Goal: Task Accomplishment & Management: Complete application form

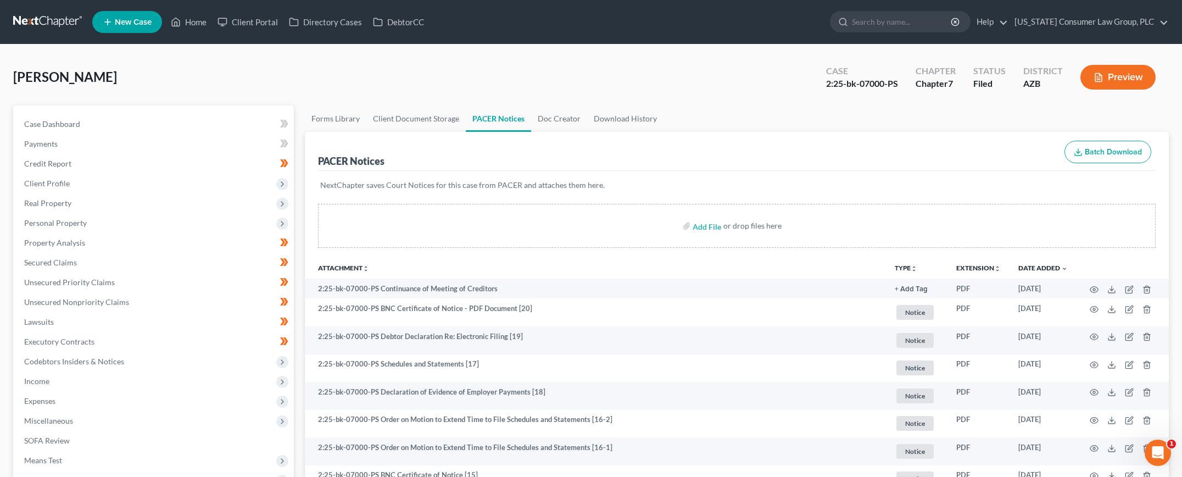
click at [44, 23] on link at bounding box center [48, 22] width 70 height 20
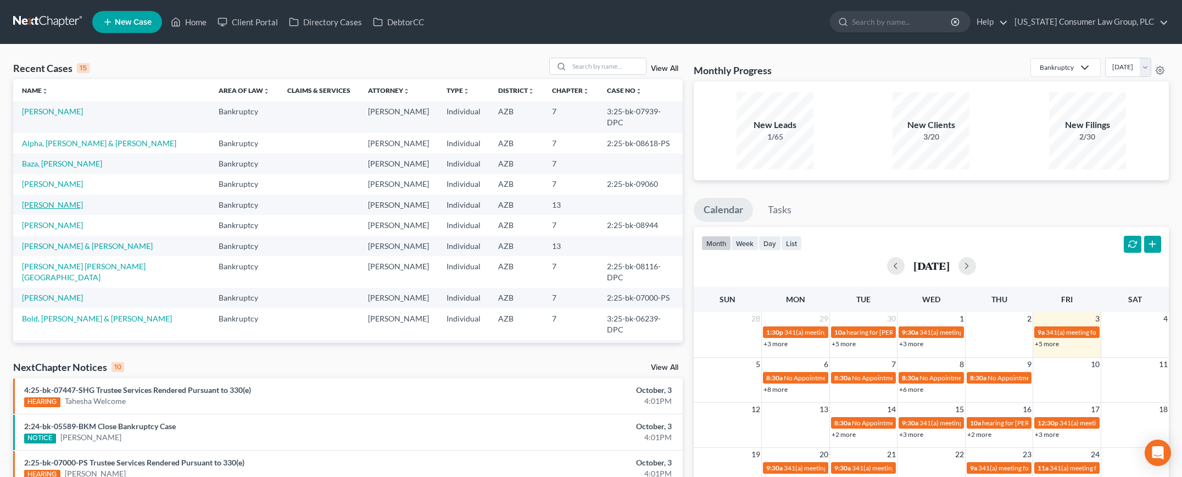
click at [35, 200] on link "[PERSON_NAME]" at bounding box center [52, 204] width 61 height 9
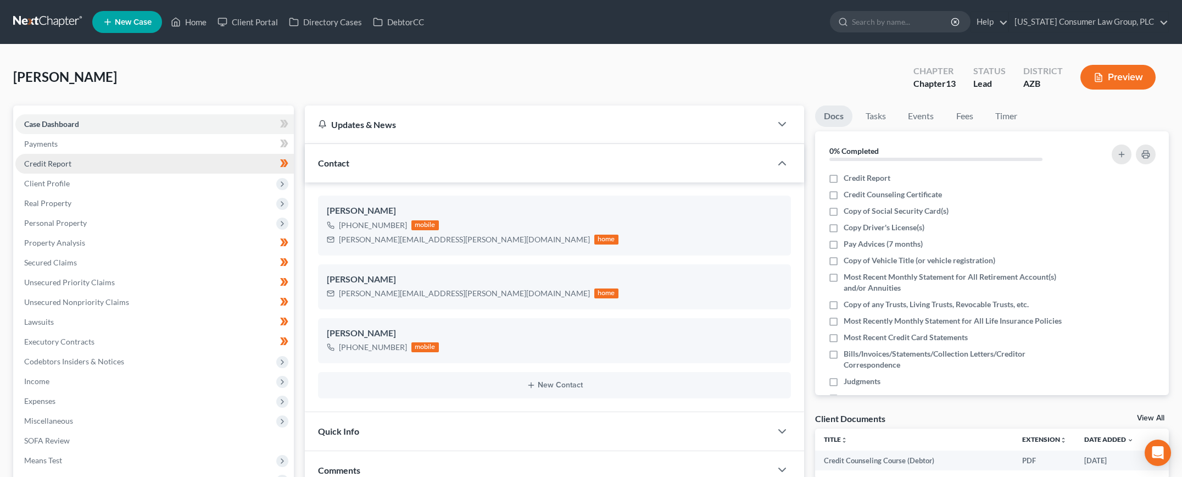
click at [44, 165] on span "Credit Report" at bounding box center [47, 163] width 47 height 9
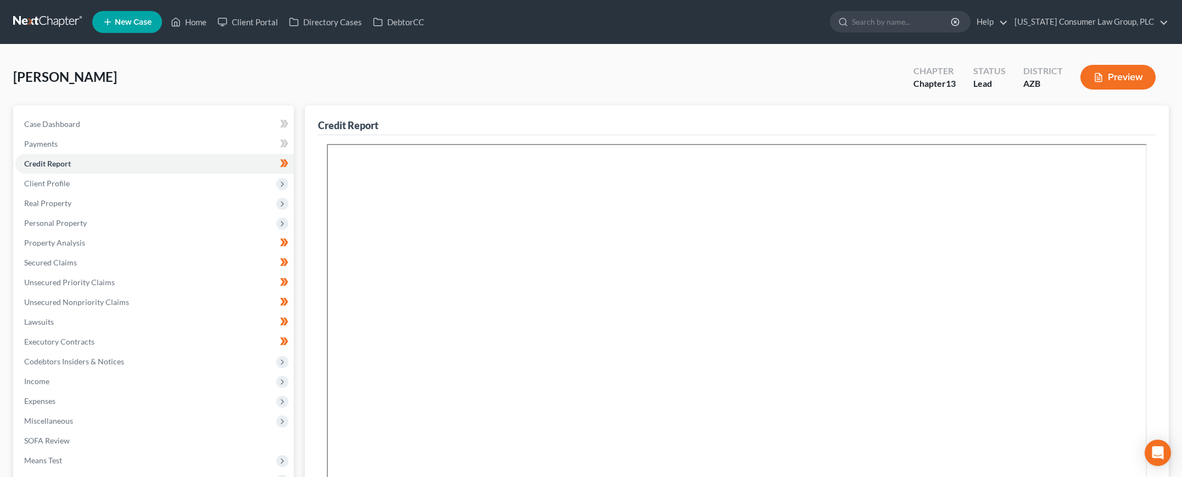
click at [14, 176] on div "Case Dashboard Payments Invoices Payments Payments Credit Report Client Profile…" at bounding box center [153, 311] width 281 height 413
click at [46, 186] on span "Client Profile" at bounding box center [47, 182] width 46 height 9
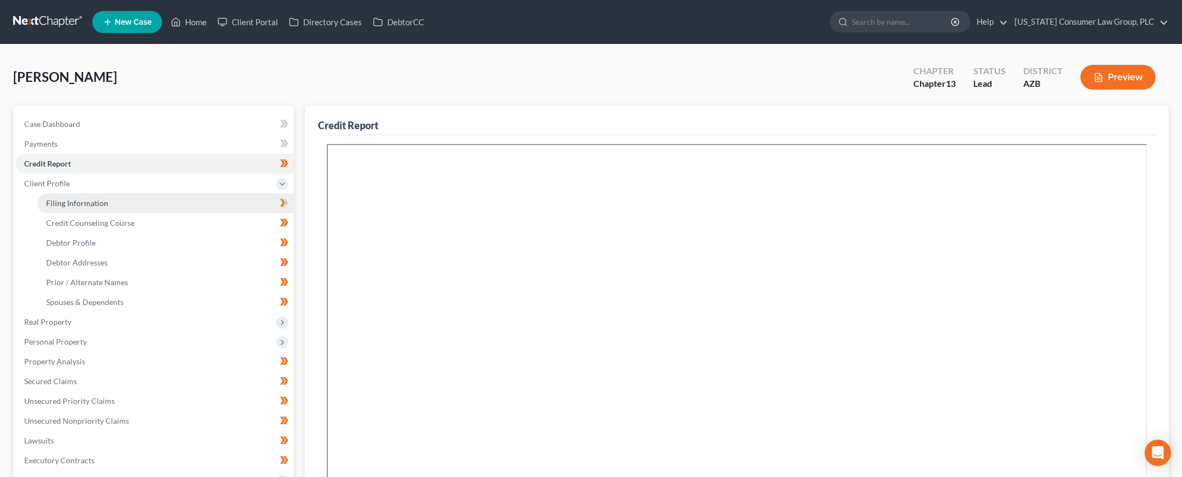
click at [52, 202] on span "Filing Information" at bounding box center [77, 202] width 62 height 9
select select "1"
select select "0"
select select "3"
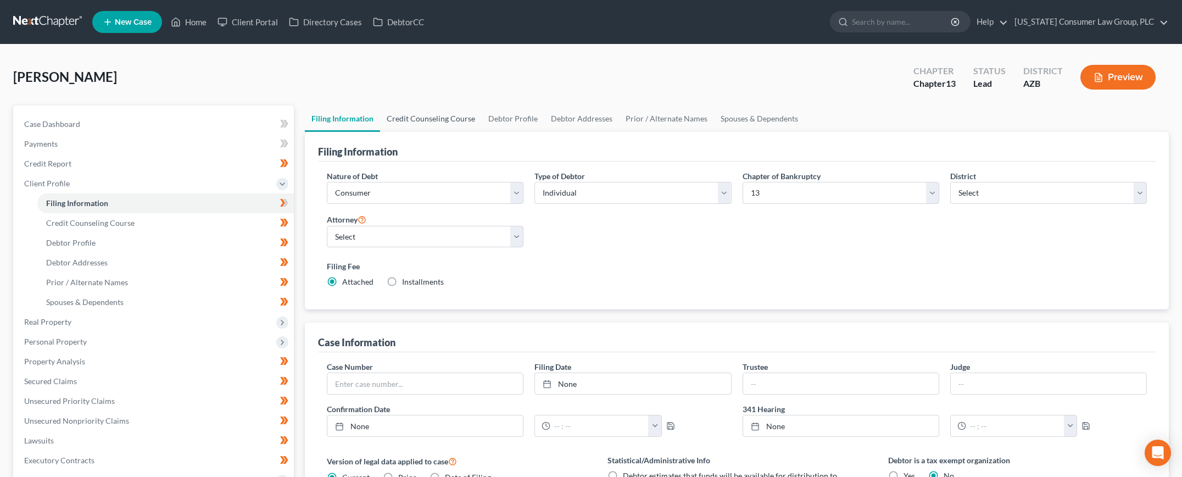
click at [420, 115] on link "Credit Counseling Course" at bounding box center [431, 118] width 102 height 26
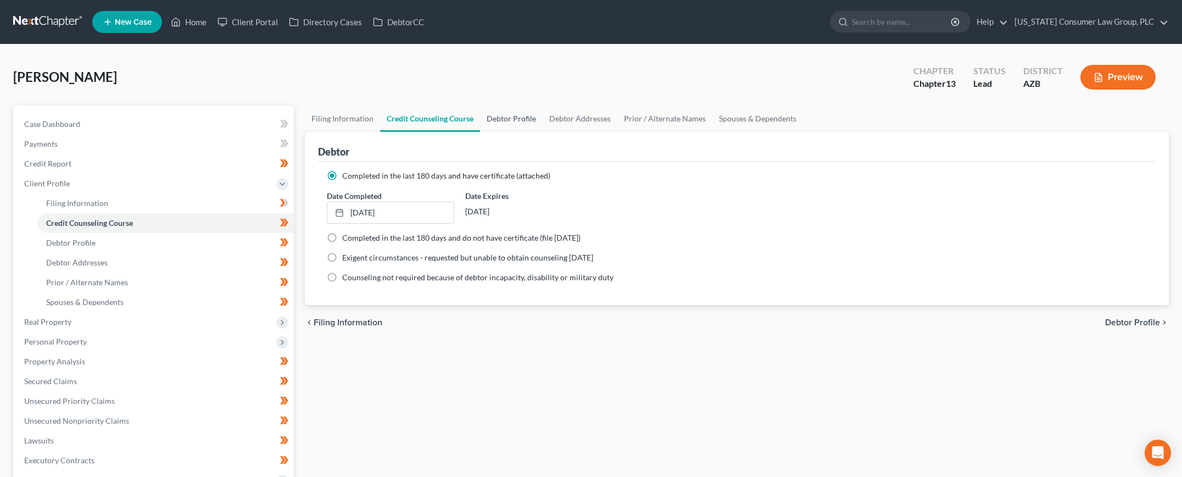
click at [507, 118] on link "Debtor Profile" at bounding box center [511, 118] width 63 height 26
select select "4"
select select "0"
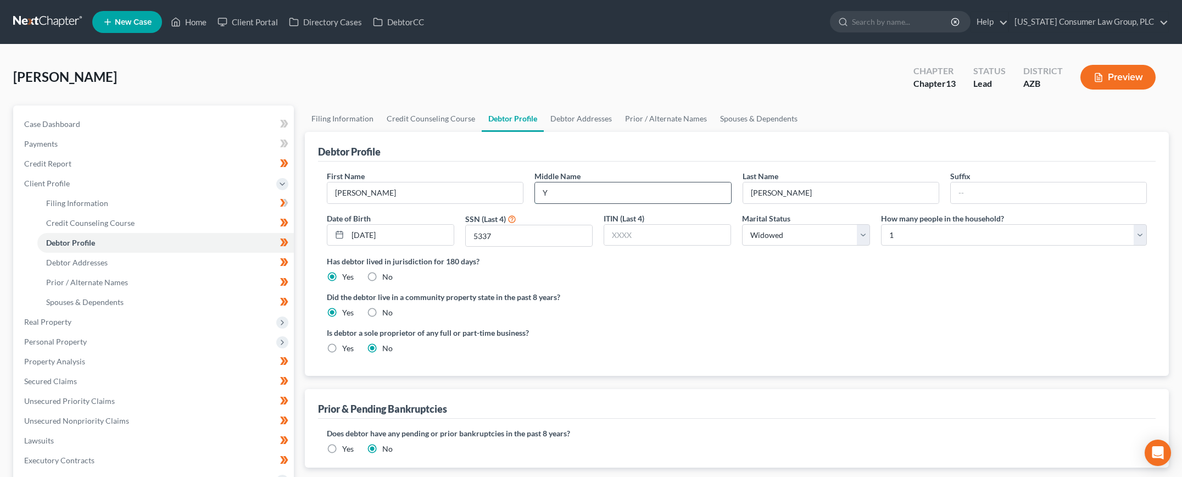
click at [556, 192] on input "Y" at bounding box center [632, 192] width 195 height 21
type input "Y."
click at [581, 116] on link "Debtor Addresses" at bounding box center [581, 118] width 75 height 26
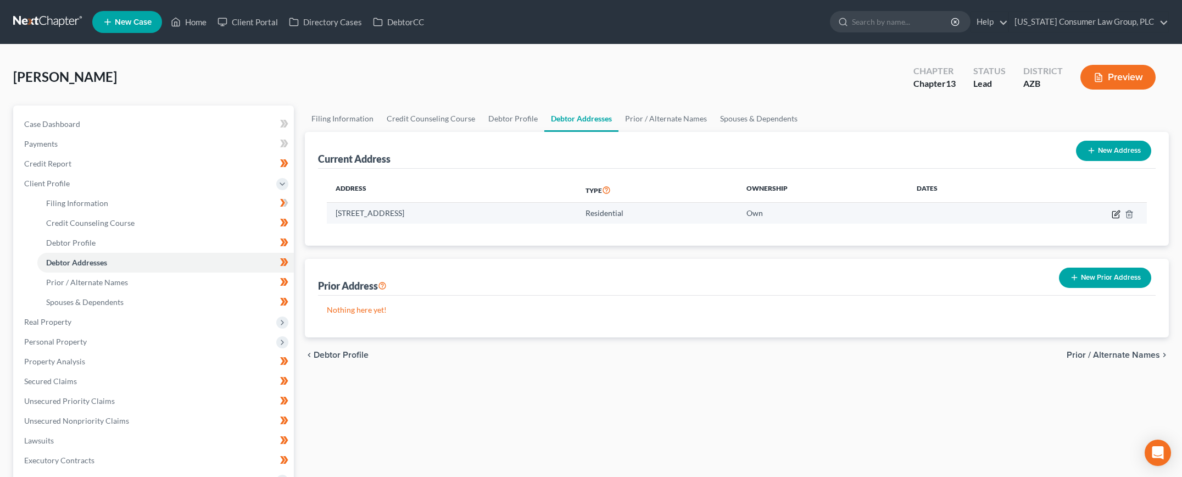
click at [1113, 212] on icon "button" at bounding box center [1115, 214] width 9 height 9
select select "3"
select select "7"
select select "0"
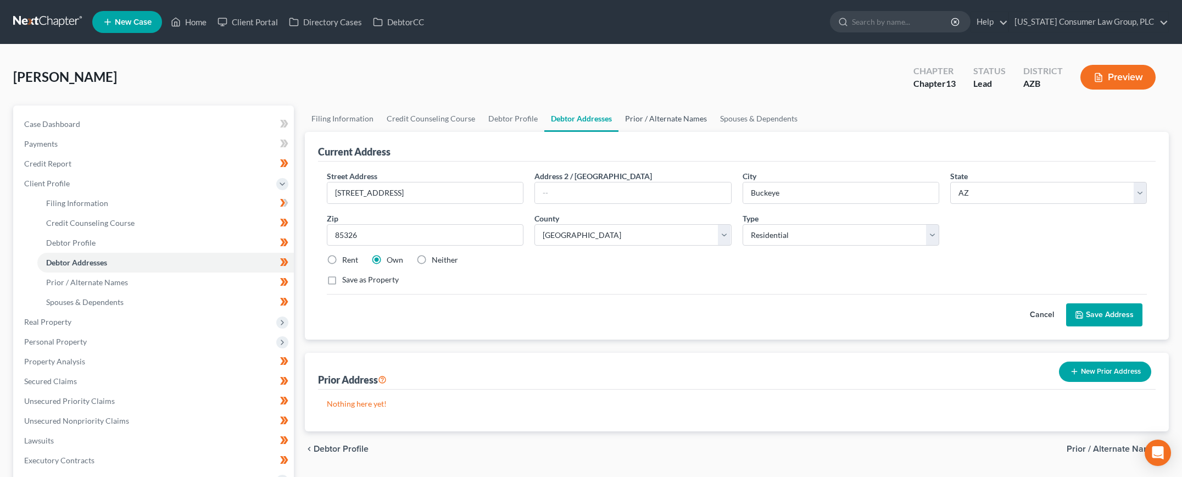
click at [686, 116] on link "Prior / Alternate Names" at bounding box center [665, 118] width 95 height 26
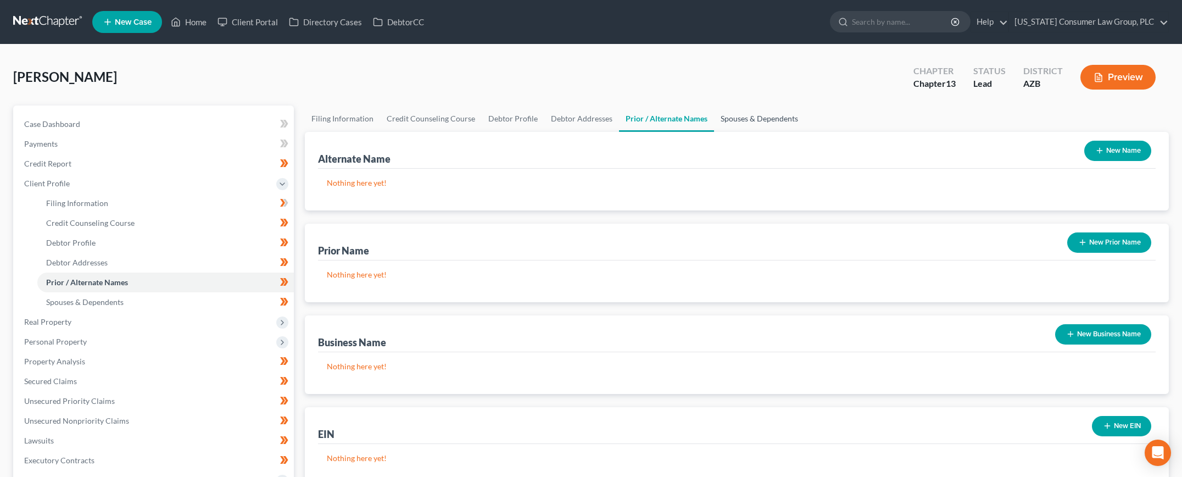
click at [734, 121] on link "Spouses & Dependents" at bounding box center [759, 118] width 91 height 26
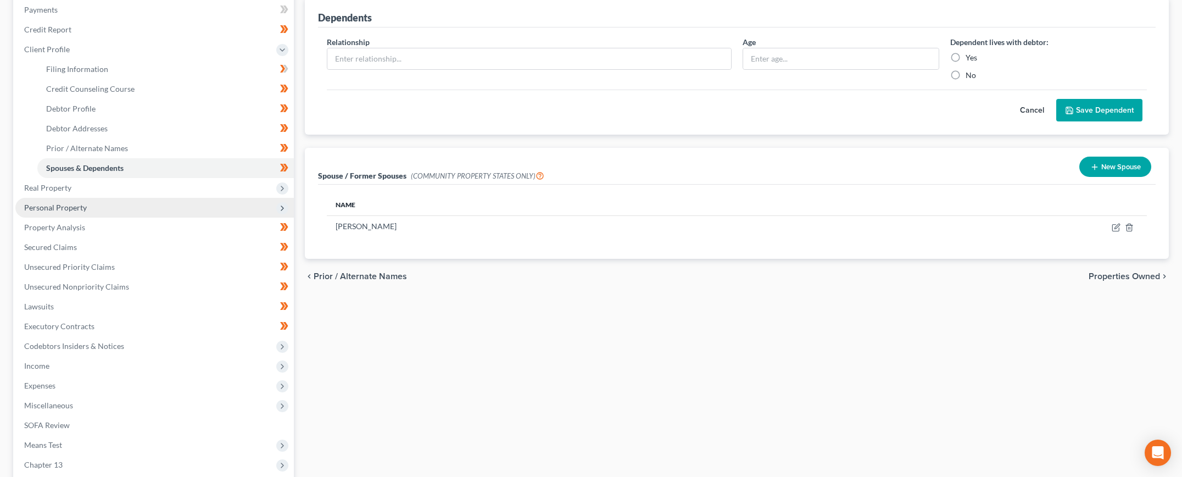
scroll to position [163, 0]
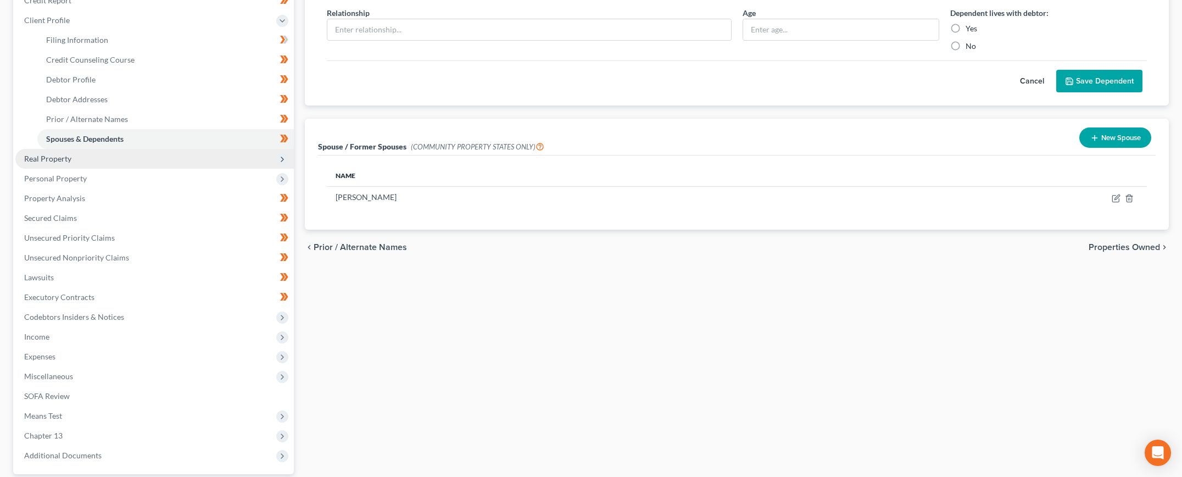
click at [57, 160] on span "Real Property" at bounding box center [47, 158] width 47 height 9
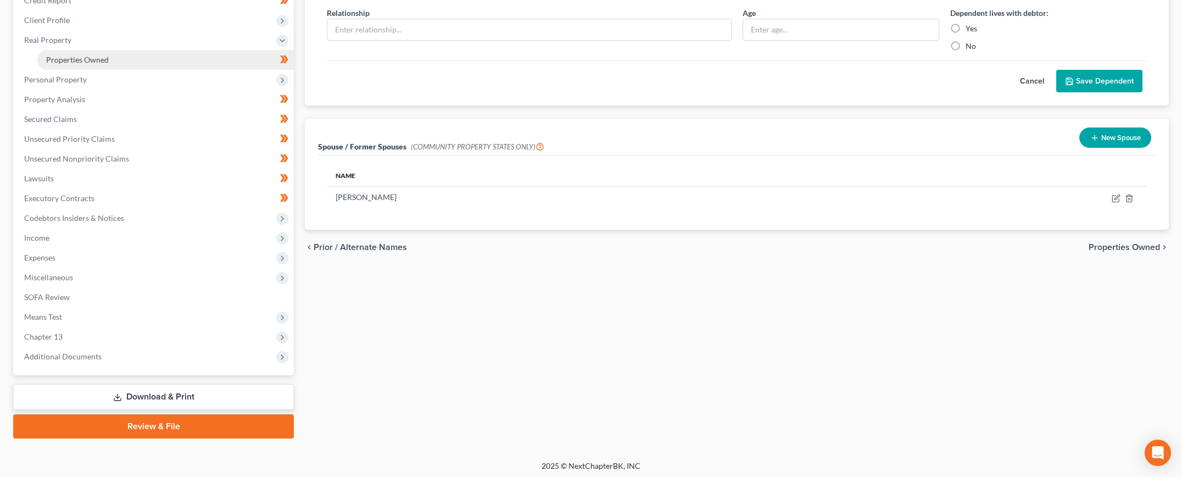
click at [89, 59] on span "Properties Owned" at bounding box center [77, 59] width 63 height 9
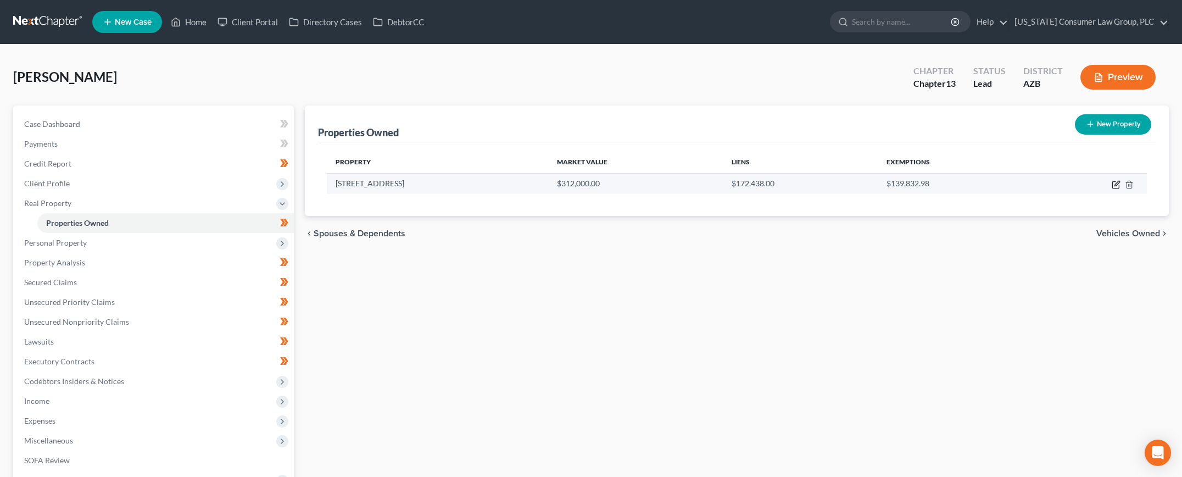
click at [1114, 185] on icon "button" at bounding box center [1116, 183] width 5 height 5
select select "3"
select select "7"
select select "0"
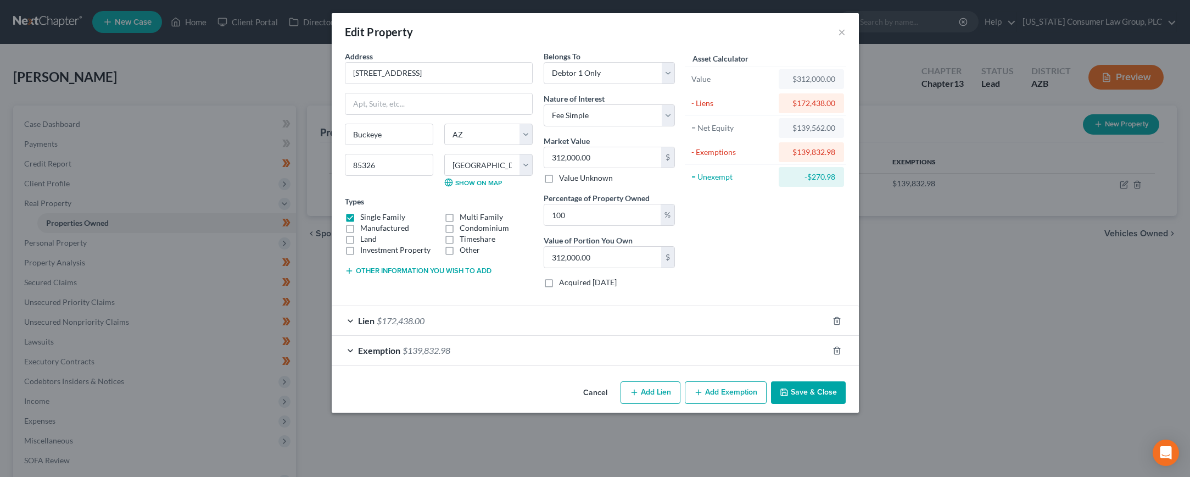
click at [793, 396] on button "Save & Close" at bounding box center [808, 392] width 75 height 23
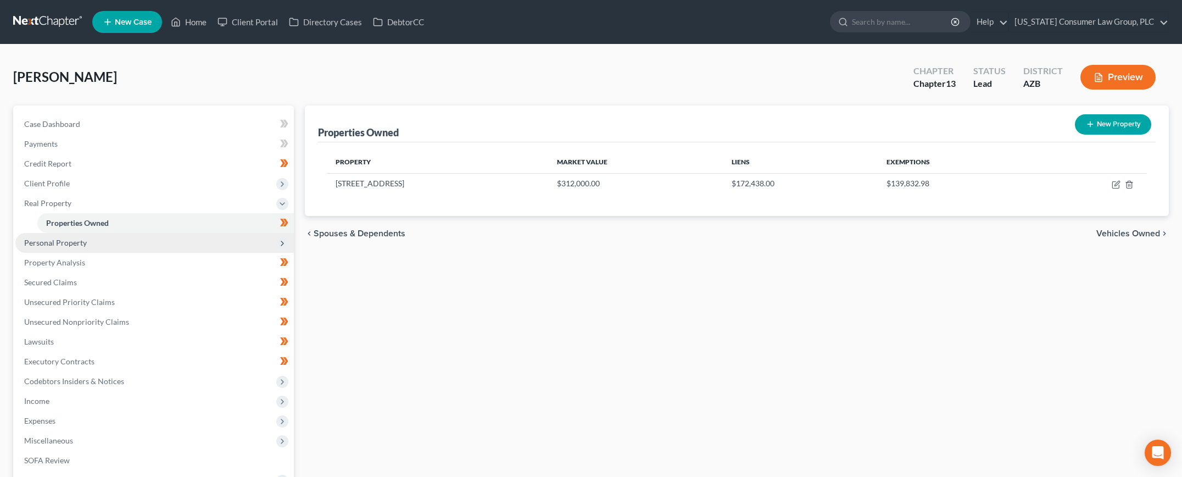
click at [44, 238] on span "Personal Property" at bounding box center [55, 242] width 63 height 9
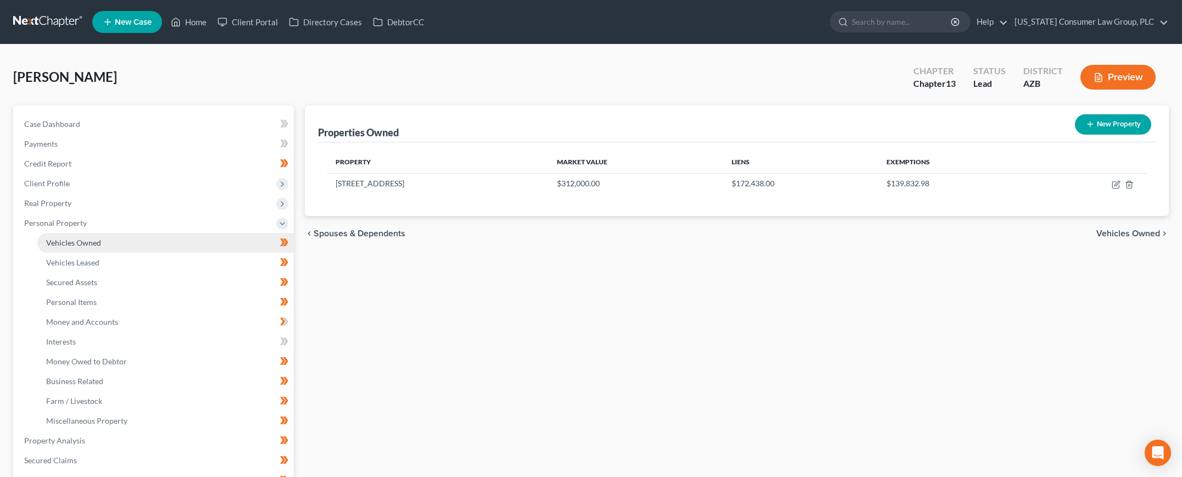
click at [50, 243] on span "Vehicles Owned" at bounding box center [73, 242] width 55 height 9
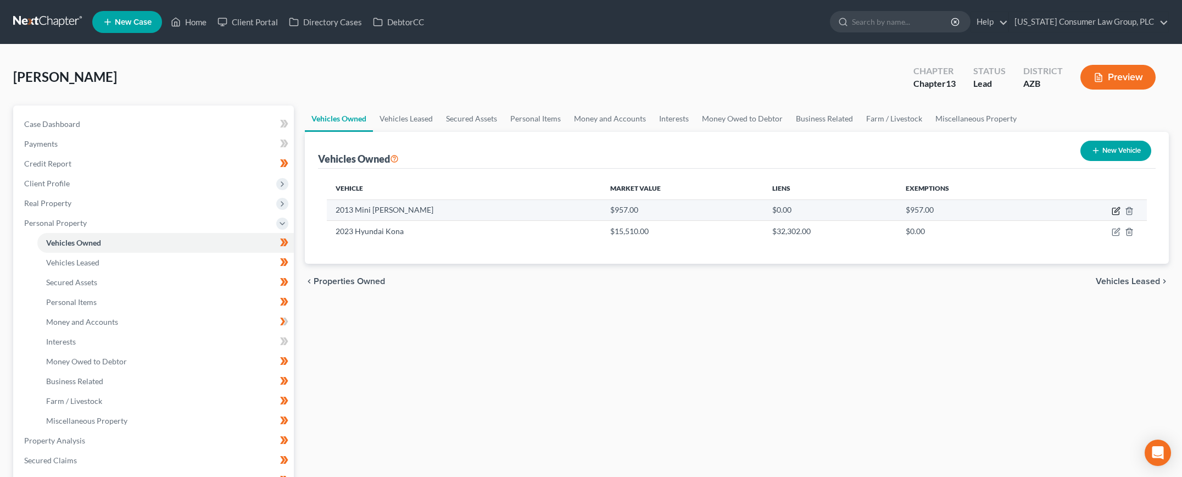
click at [1115, 210] on icon "button" at bounding box center [1116, 209] width 5 height 5
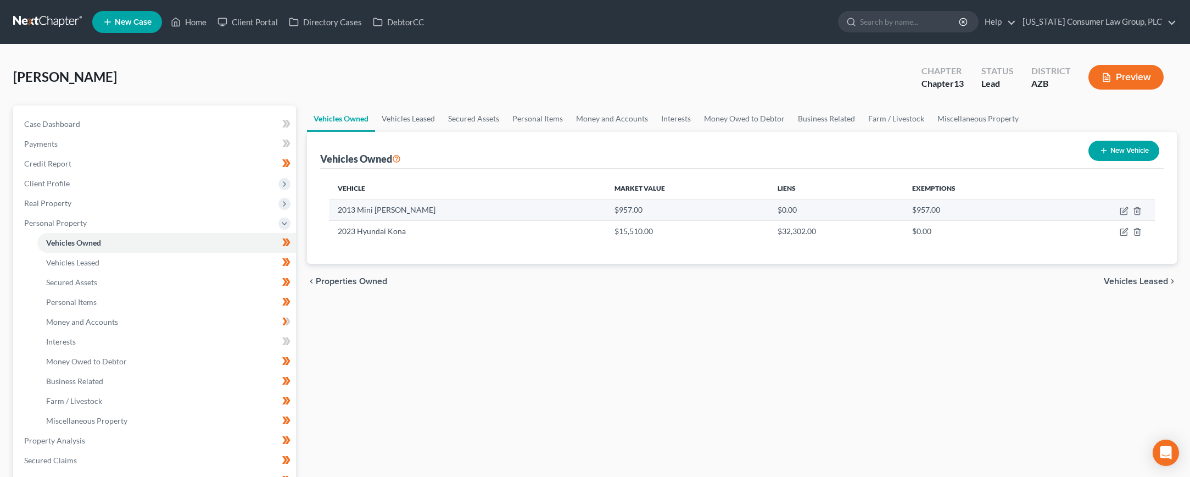
select select "0"
select select "13"
select select "3"
select select "0"
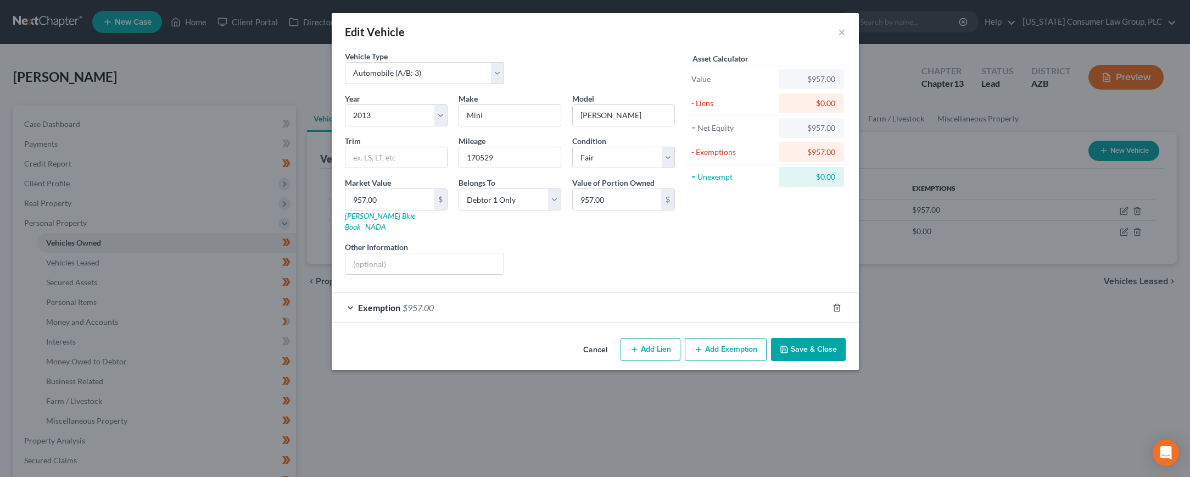
click at [811, 338] on button "Save & Close" at bounding box center [808, 349] width 75 height 23
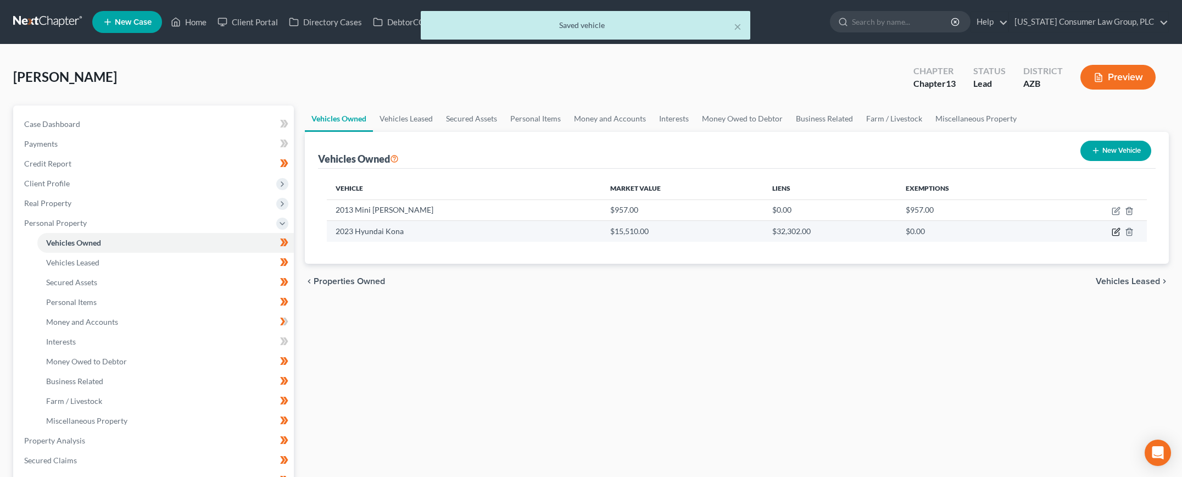
click at [1115, 234] on icon "button" at bounding box center [1115, 231] width 9 height 9
select select "0"
select select "3"
select select "0"
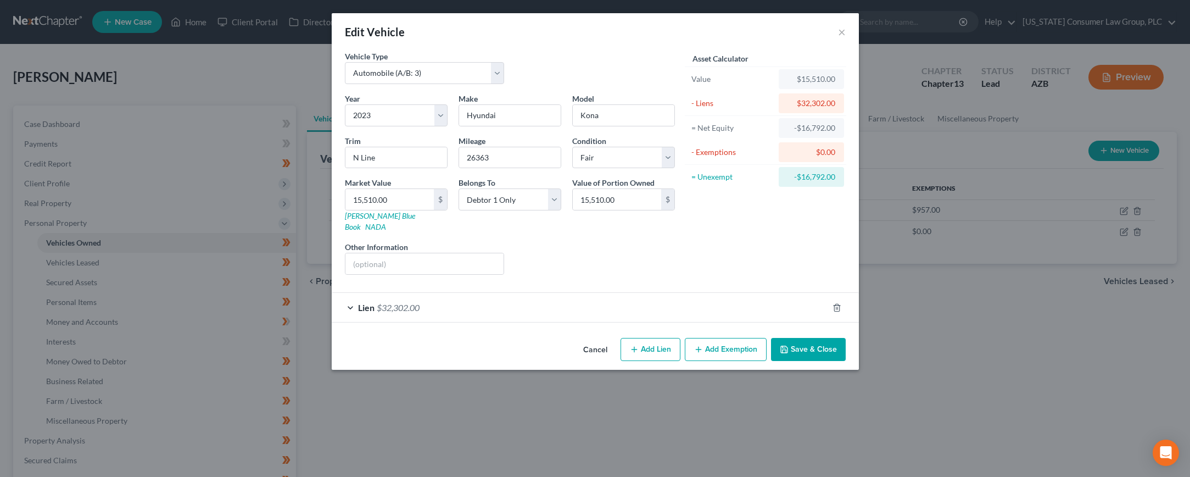
click at [810, 338] on button "Save & Close" at bounding box center [808, 349] width 75 height 23
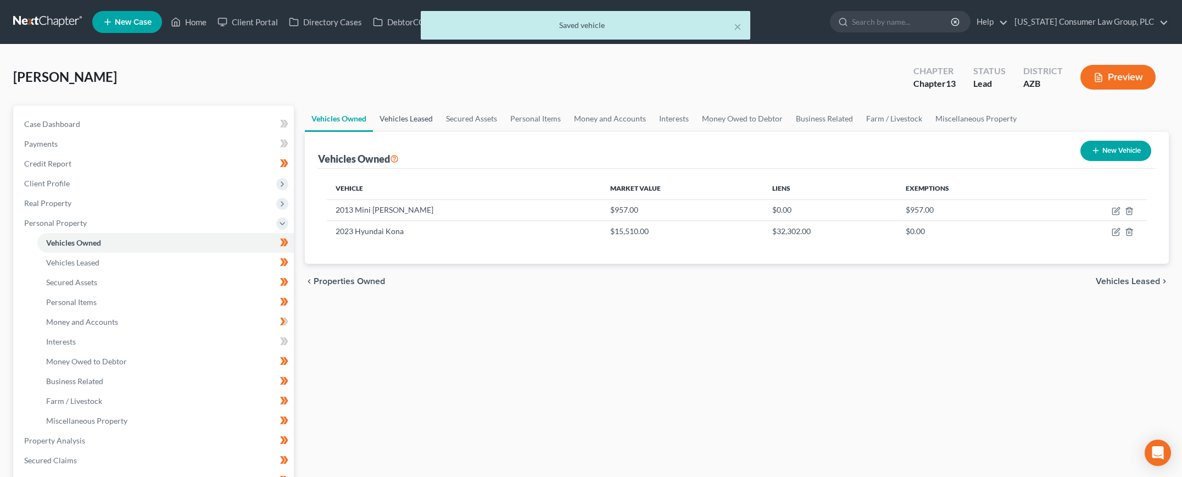
click at [412, 117] on link "Vehicles Leased" at bounding box center [406, 118] width 66 height 26
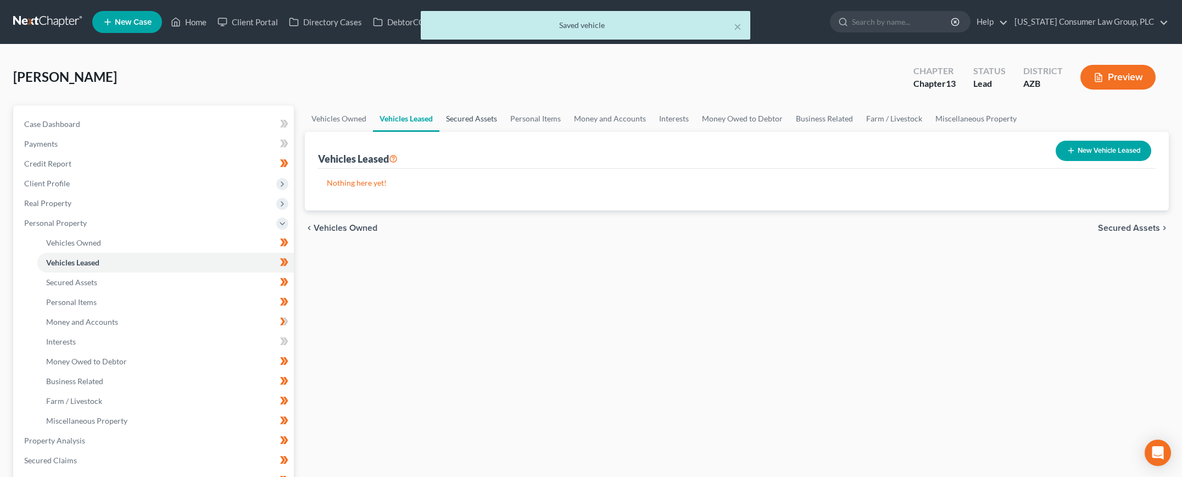
click at [451, 116] on link "Secured Assets" at bounding box center [471, 118] width 64 height 26
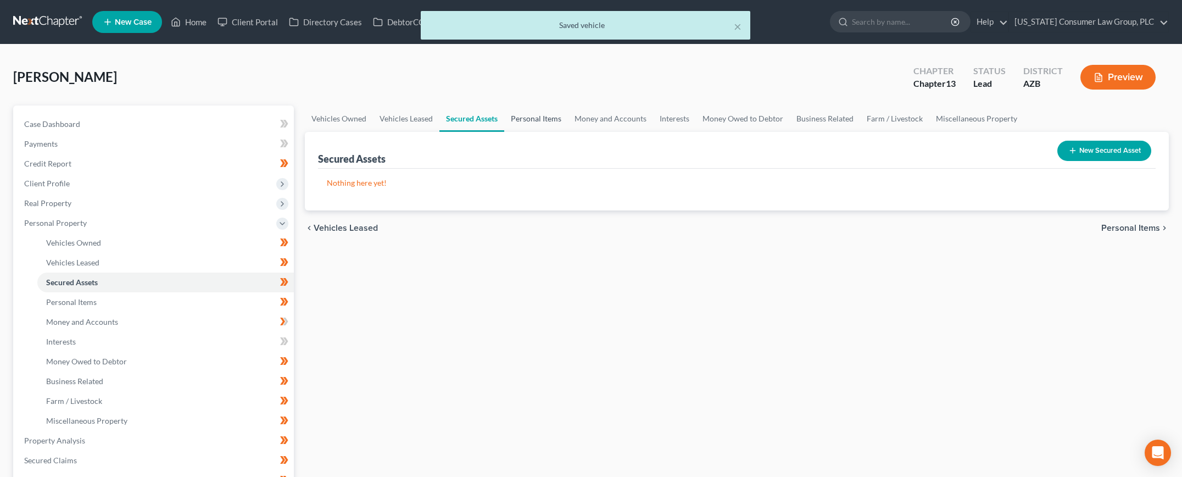
click at [517, 121] on link "Personal Items" at bounding box center [536, 118] width 64 height 26
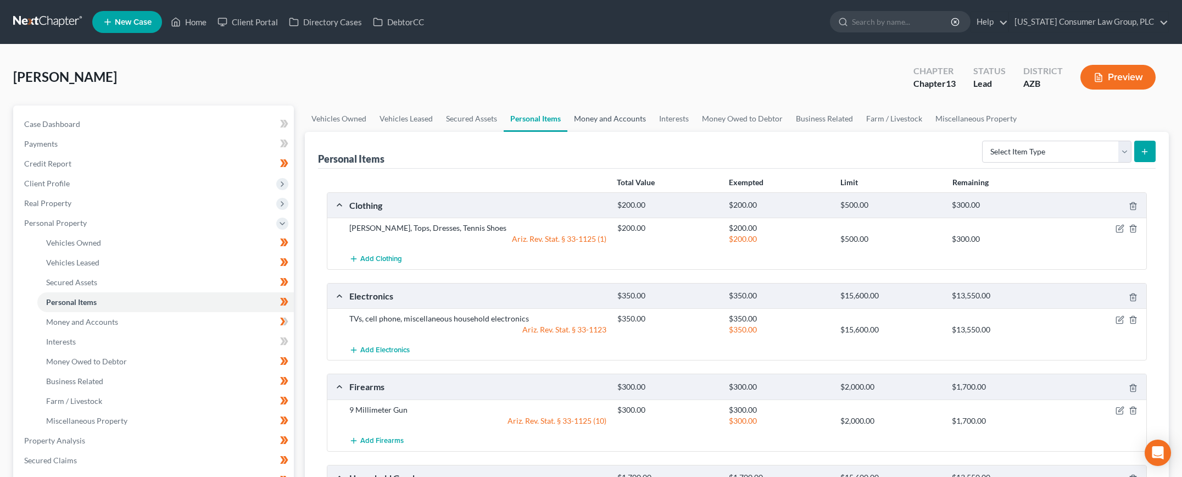
click at [608, 120] on link "Money and Accounts" at bounding box center [609, 118] width 85 height 26
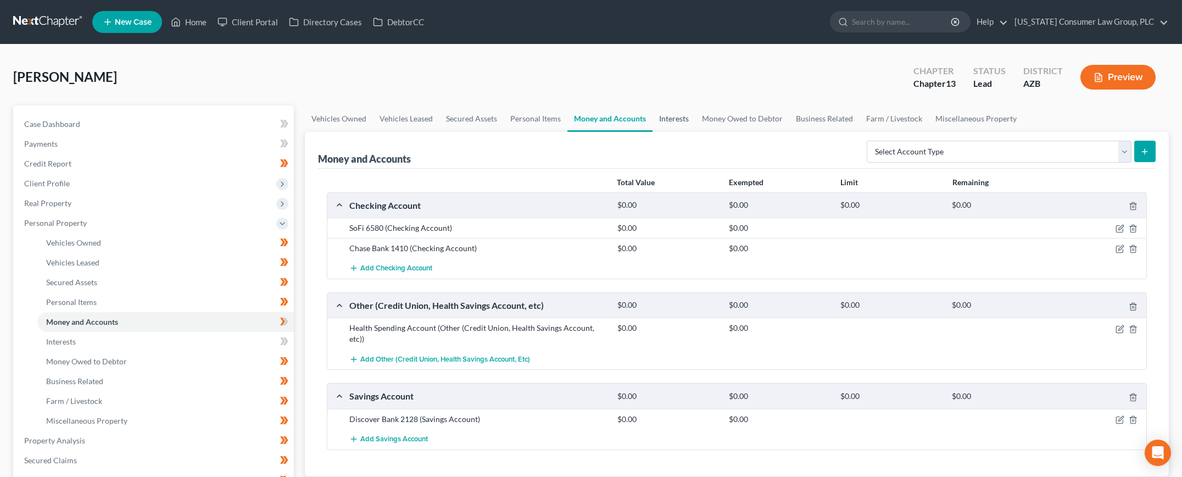
click at [683, 114] on link "Interests" at bounding box center [673, 118] width 43 height 26
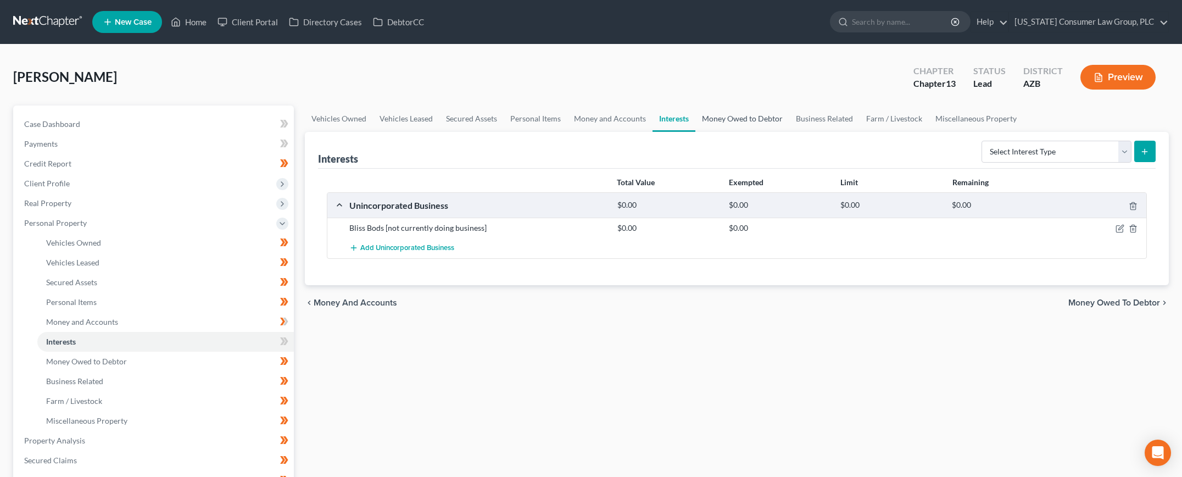
click at [731, 121] on link "Money Owed to Debtor" at bounding box center [742, 118] width 94 height 26
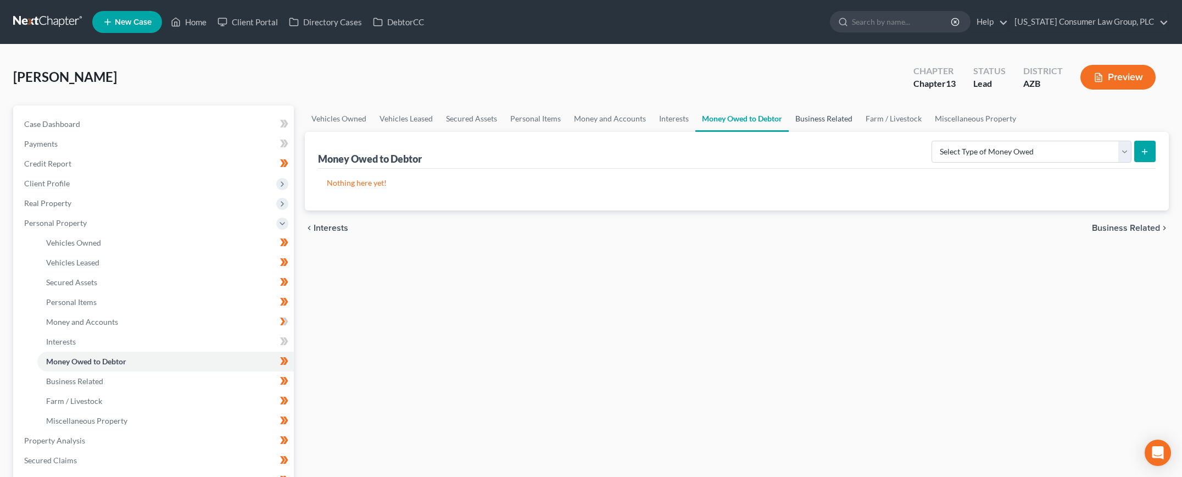
click at [807, 116] on link "Business Related" at bounding box center [823, 118] width 70 height 26
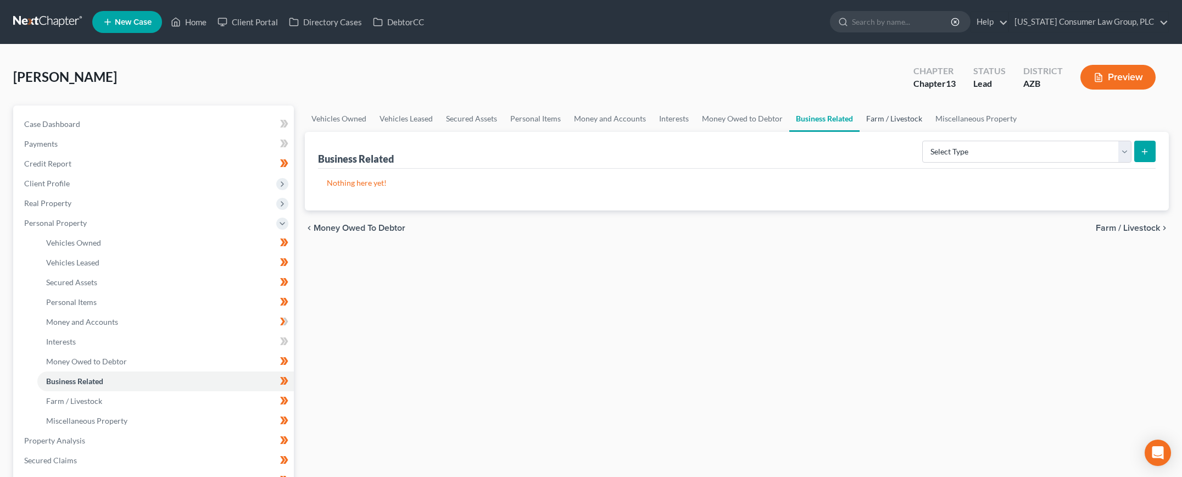
click at [886, 119] on link "Farm / Livestock" at bounding box center [893, 118] width 69 height 26
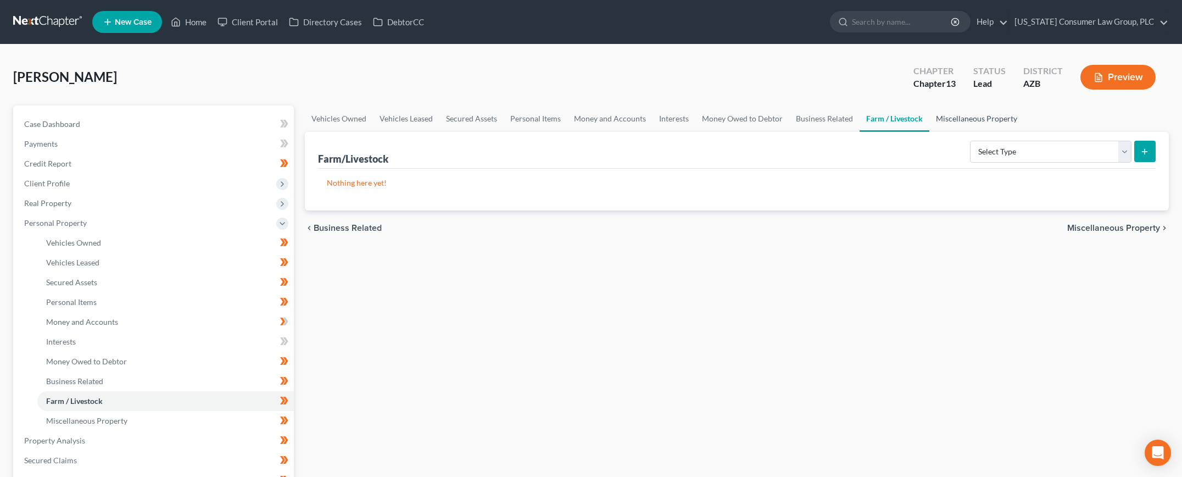
click at [953, 120] on link "Miscellaneous Property" at bounding box center [976, 118] width 94 height 26
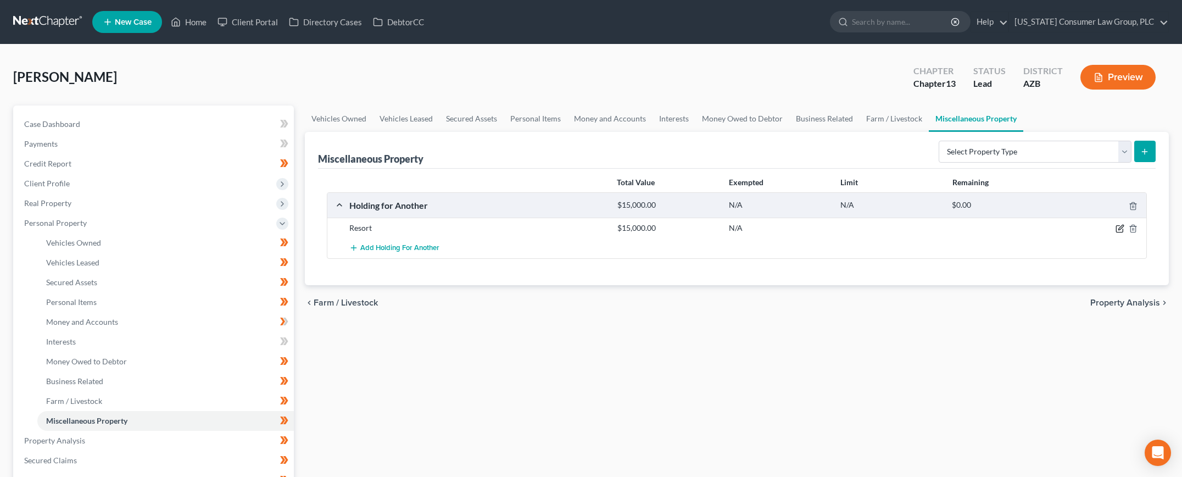
click at [1118, 229] on icon "button" at bounding box center [1120, 227] width 5 height 5
select select "3"
select select "31"
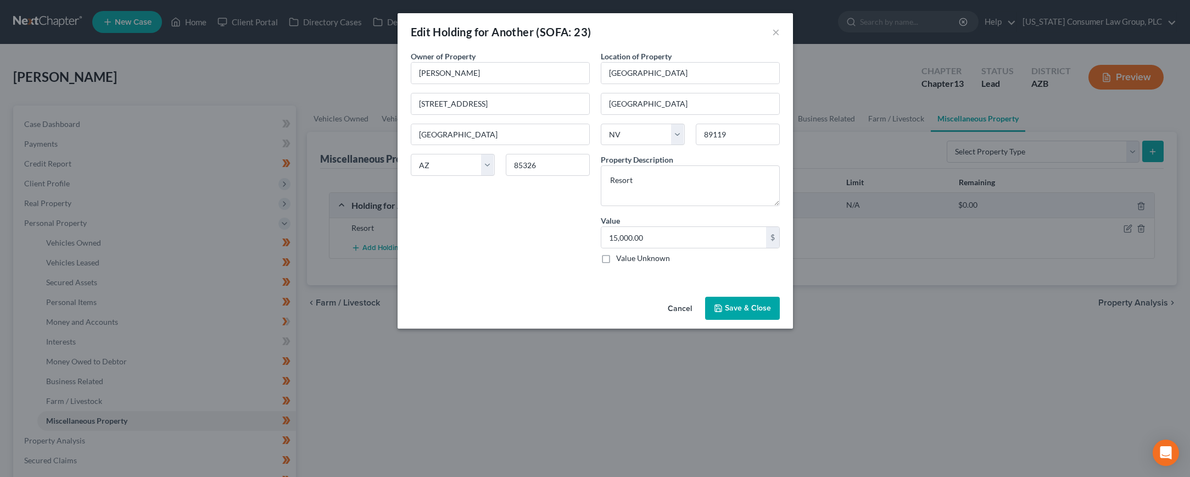
click at [729, 304] on button "Save & Close" at bounding box center [742, 307] width 75 height 23
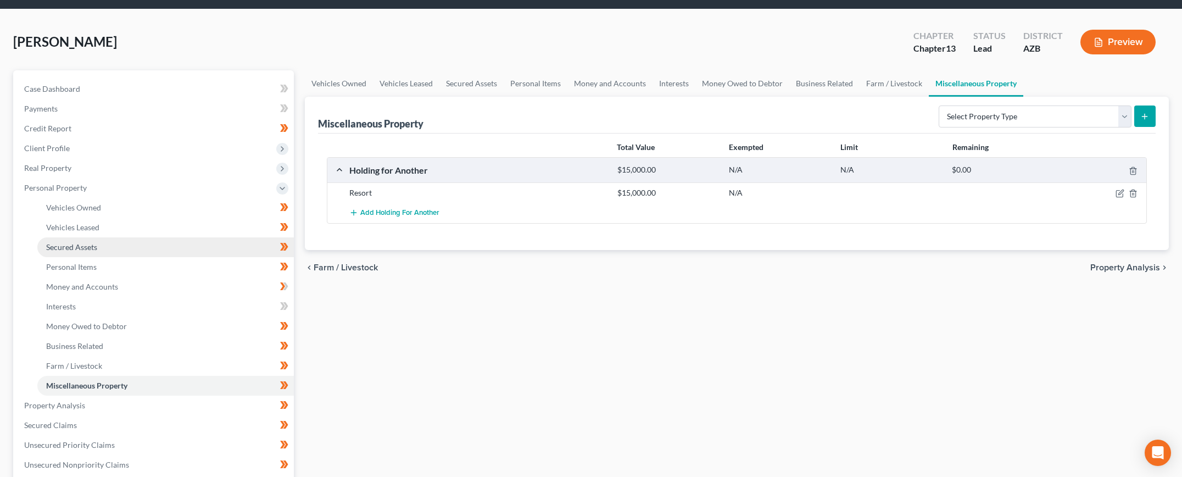
scroll to position [74, 0]
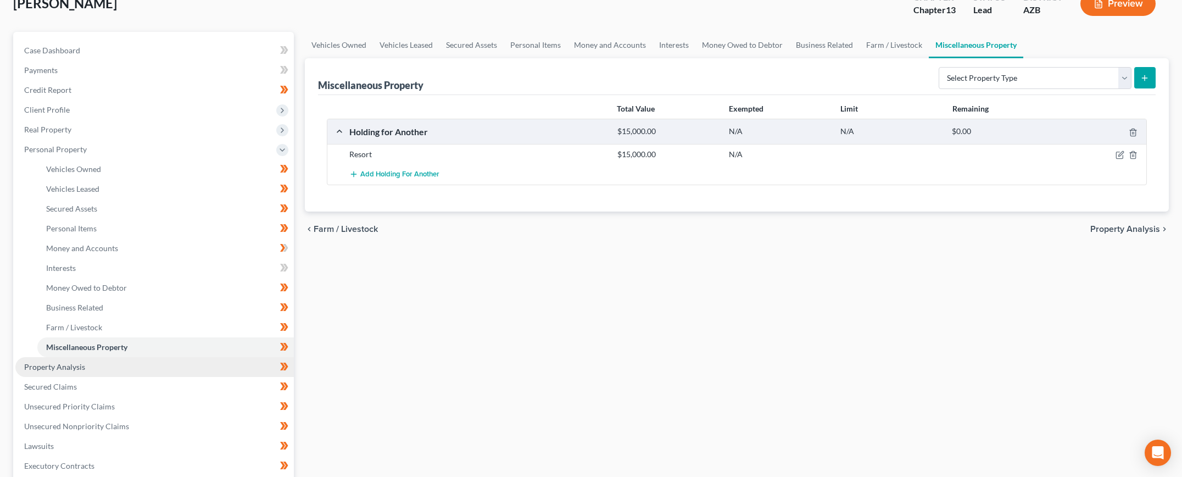
click at [63, 363] on span "Property Analysis" at bounding box center [54, 366] width 61 height 9
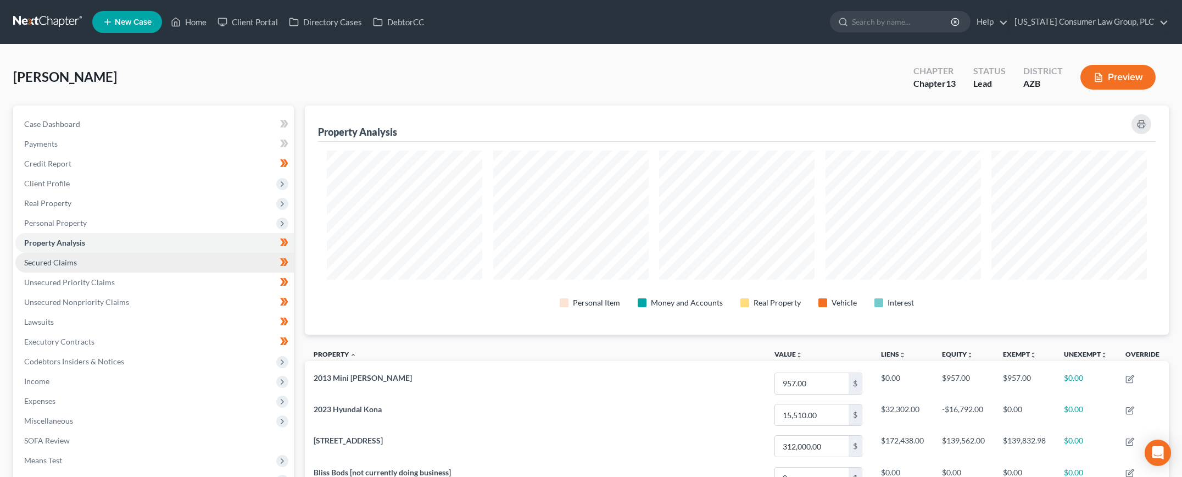
click at [83, 264] on link "Secured Claims" at bounding box center [154, 263] width 278 height 20
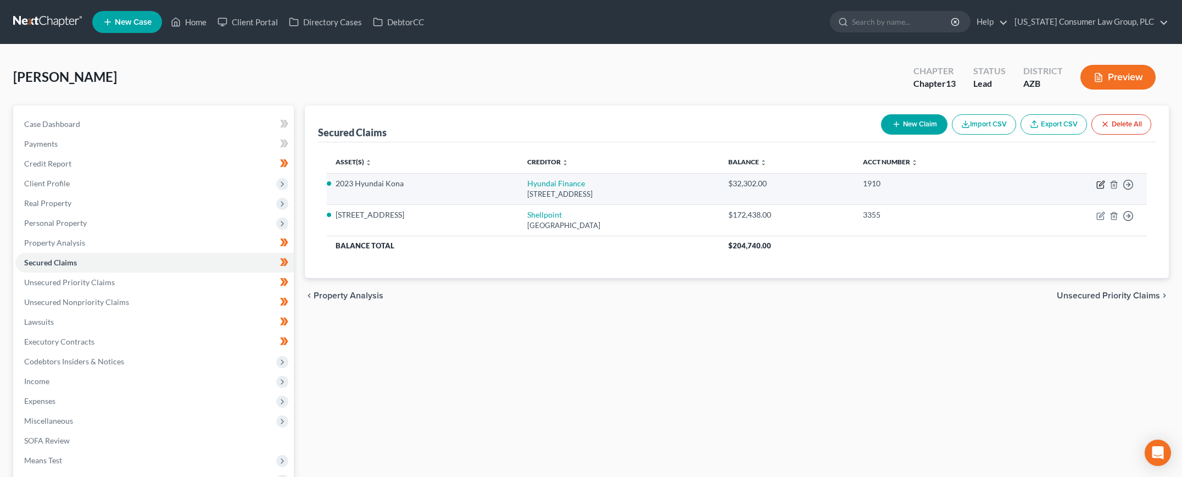
click at [1099, 183] on icon "button" at bounding box center [1100, 184] width 9 height 9
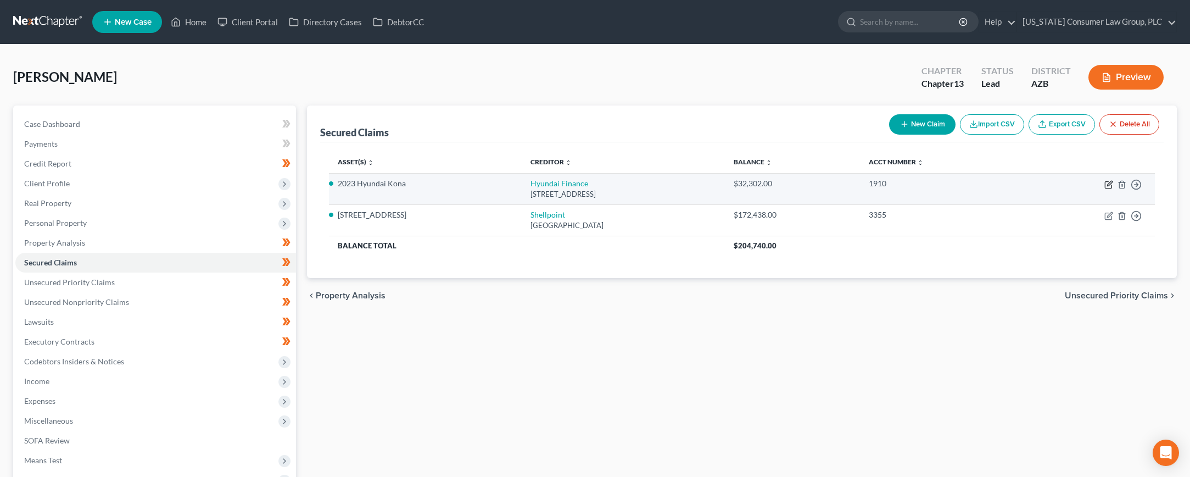
select select "4"
select select "2"
select select "0"
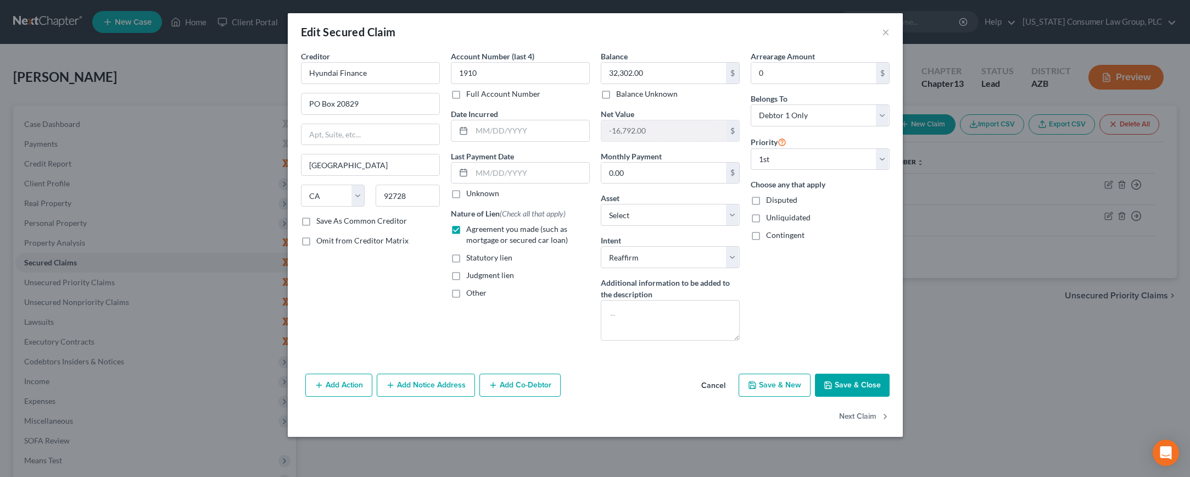
click at [842, 382] on button "Save & Close" at bounding box center [852, 384] width 75 height 23
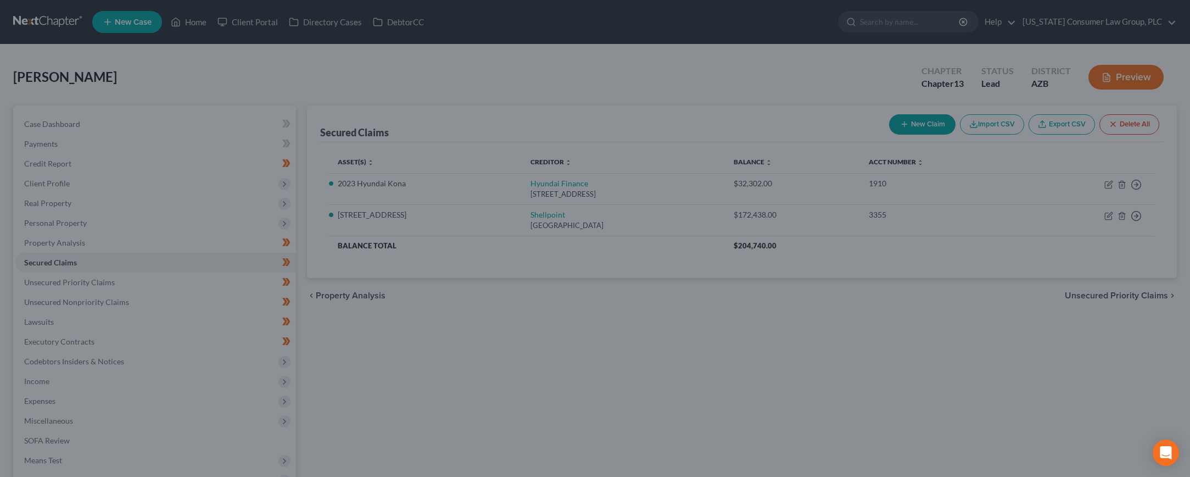
select select "15"
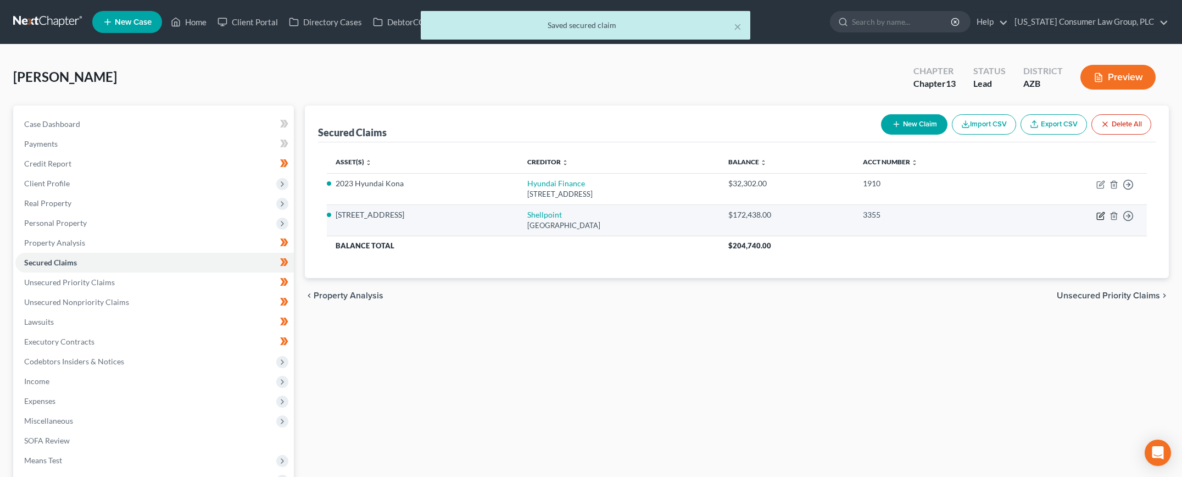
click at [1101, 215] on icon "button" at bounding box center [1101, 214] width 5 height 5
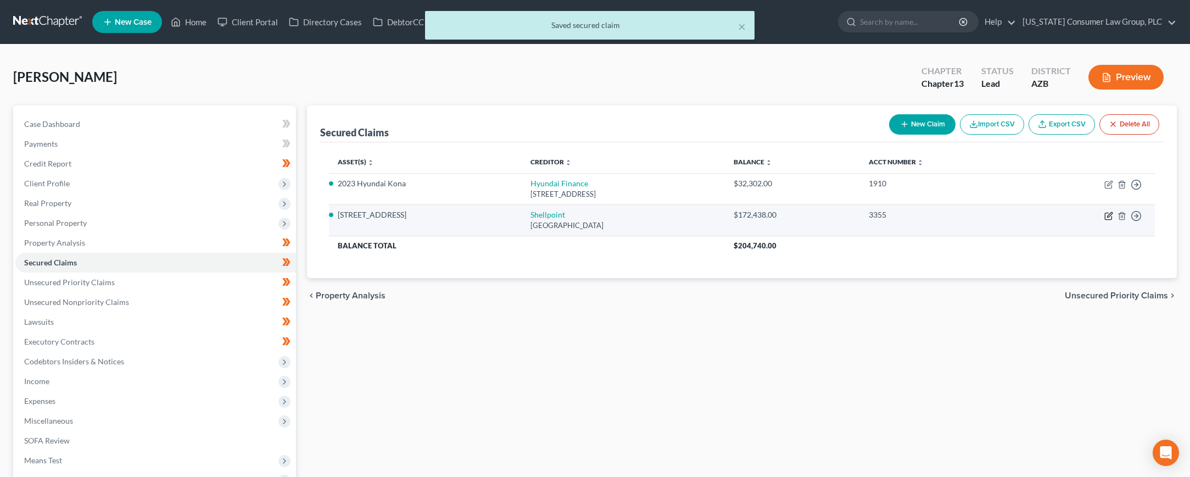
select select "45"
select select "2"
select select "0"
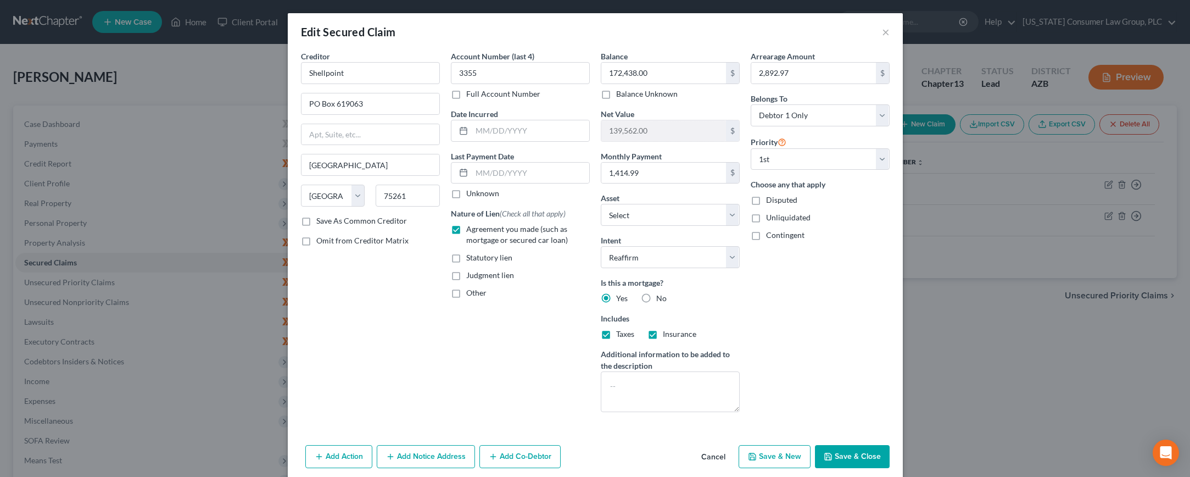
click at [842, 451] on button "Save & Close" at bounding box center [852, 456] width 75 height 23
select select "12"
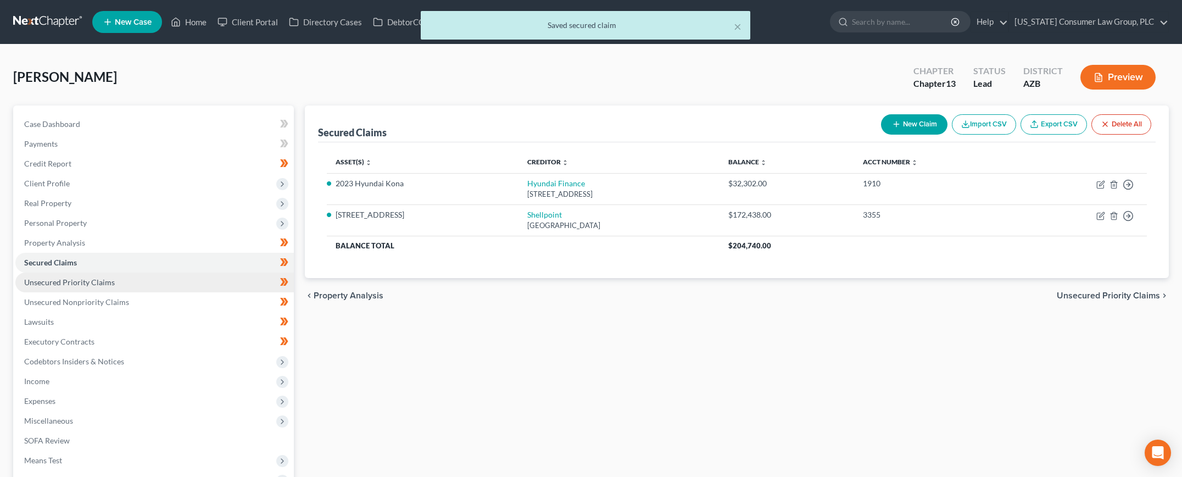
click at [77, 281] on span "Unsecured Priority Claims" at bounding box center [69, 281] width 91 height 9
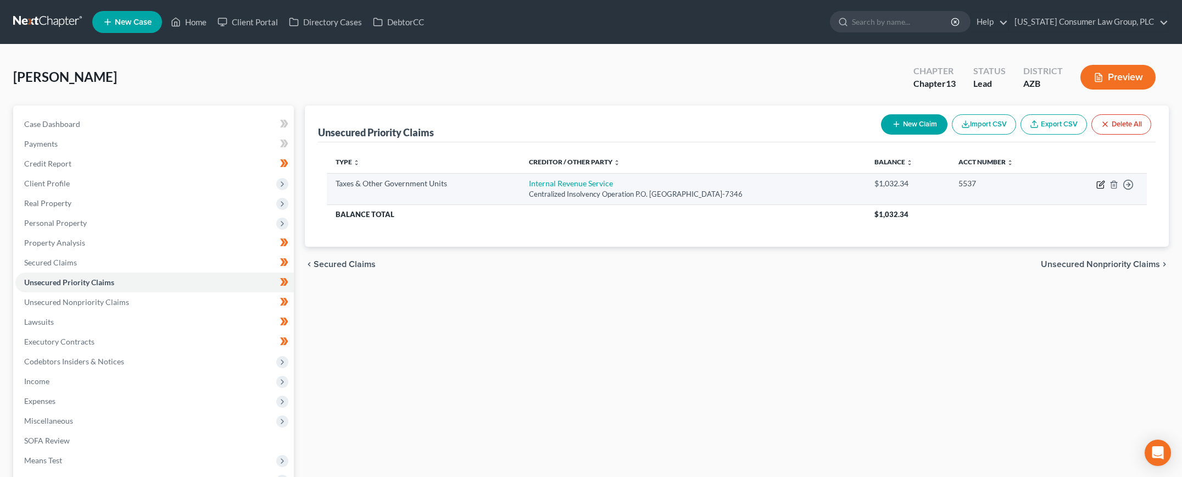
click at [1097, 184] on icon "button" at bounding box center [1100, 184] width 9 height 9
select select "0"
select select "39"
select select "0"
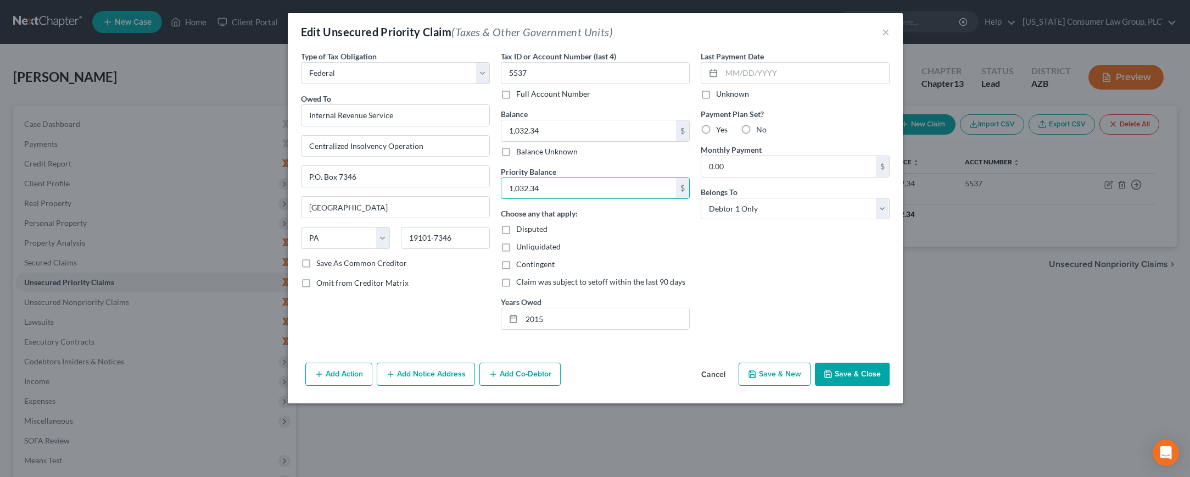
drag, startPoint x: 557, startPoint y: 189, endPoint x: 496, endPoint y: 189, distance: 60.9
click at [496, 189] on div "Tax ID or Account Number (last 4) 5537 Full Account Number Balance 1,032.34 $ B…" at bounding box center [595, 195] width 200 height 288
type input "0"
click at [856, 363] on button "Save & Close" at bounding box center [852, 373] width 75 height 23
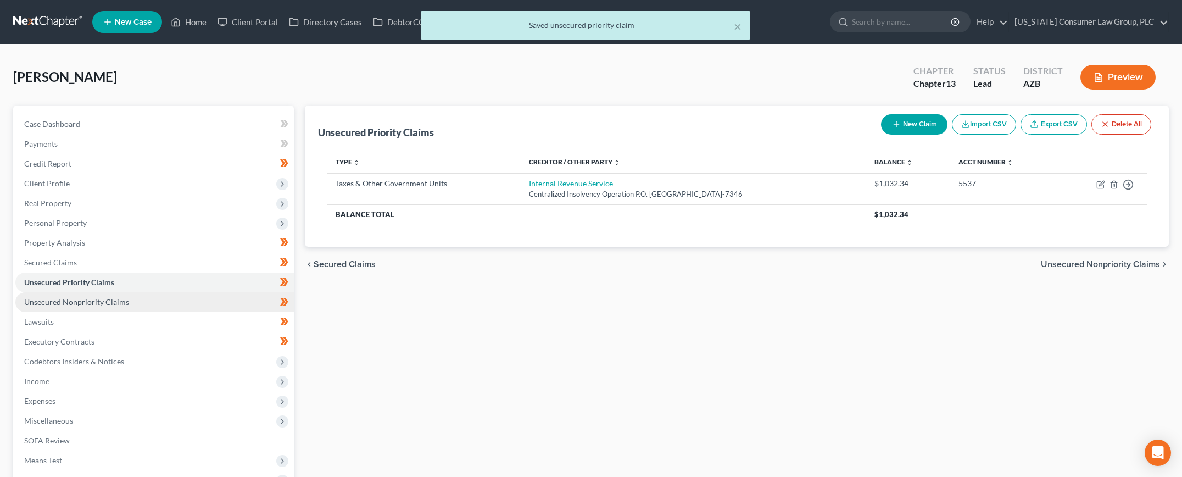
click at [92, 306] on link "Unsecured Nonpriority Claims" at bounding box center [154, 302] width 278 height 20
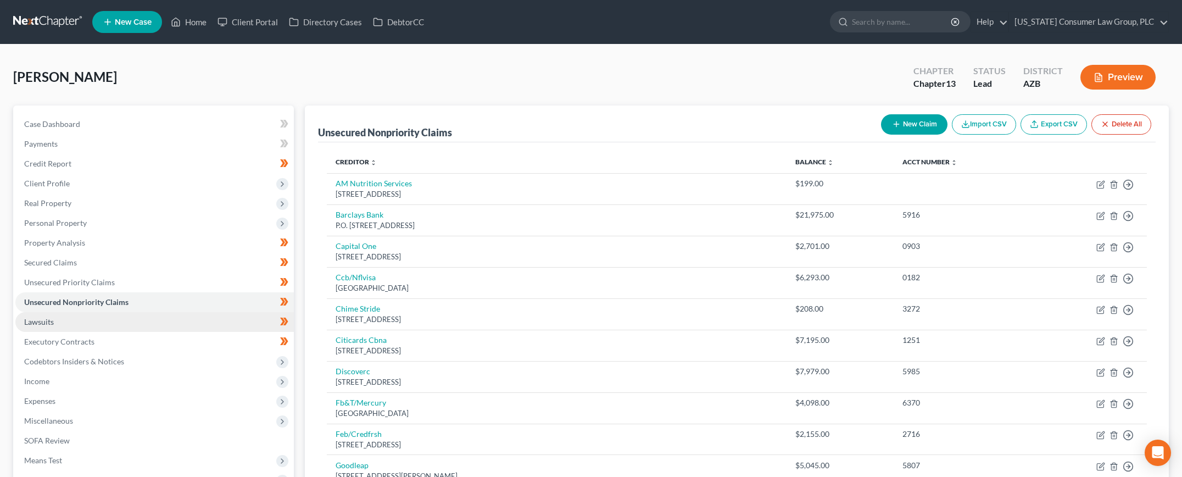
click at [48, 320] on span "Lawsuits" at bounding box center [39, 321] width 30 height 9
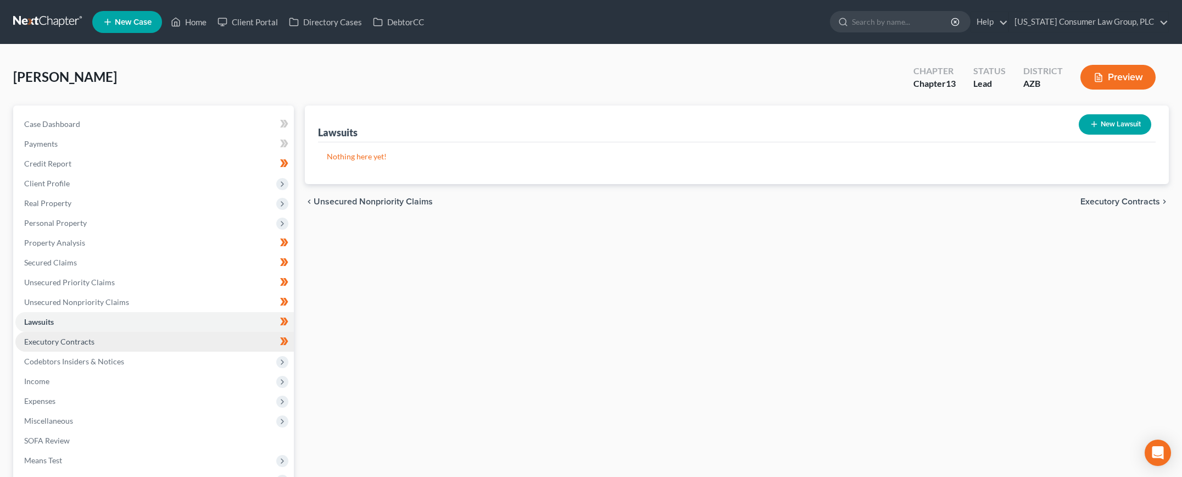
click at [93, 343] on span "Executory Contracts" at bounding box center [59, 341] width 70 height 9
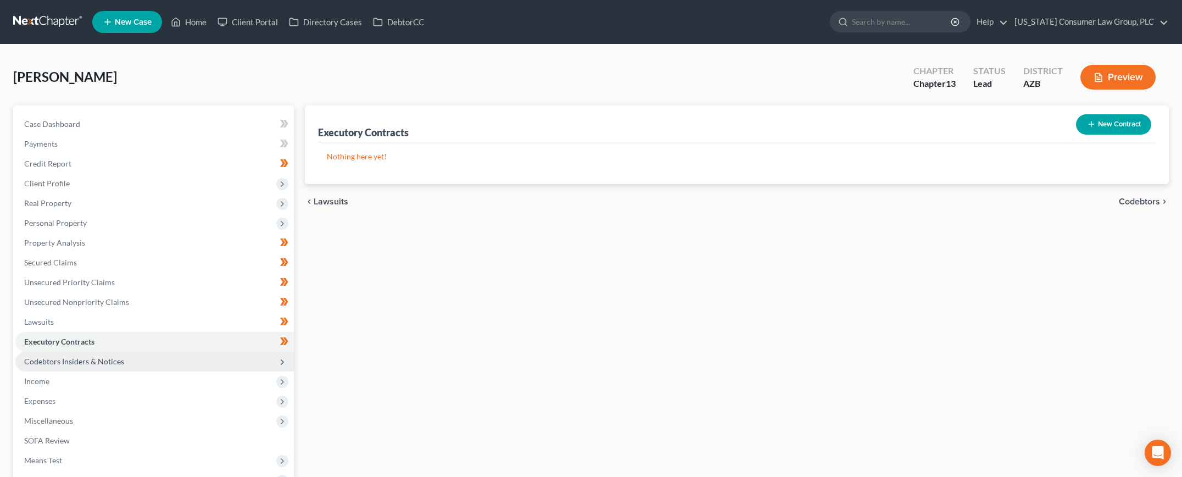
click at [97, 355] on span "Codebtors Insiders & Notices" at bounding box center [154, 361] width 278 height 20
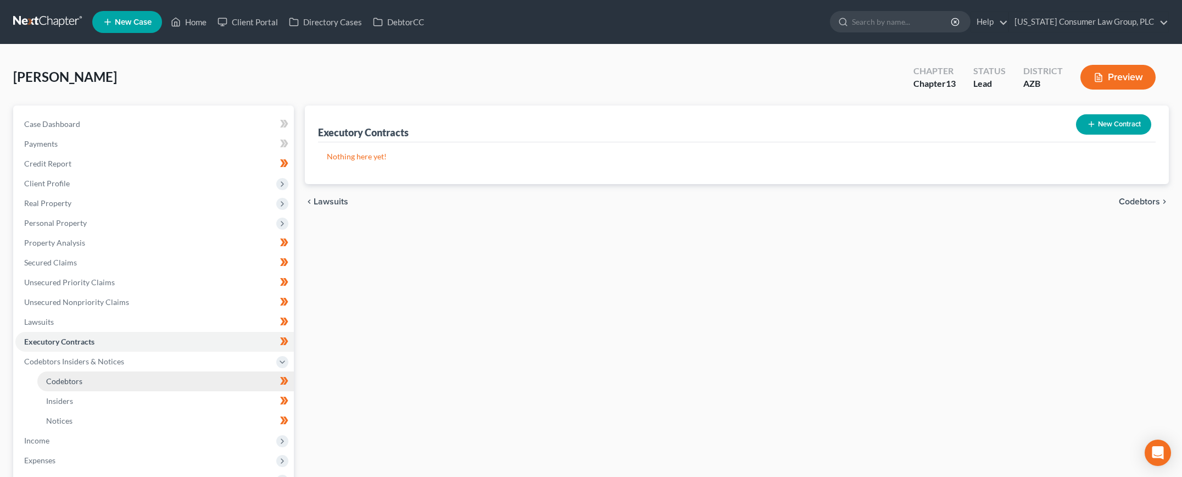
click at [85, 379] on link "Codebtors" at bounding box center [165, 381] width 256 height 20
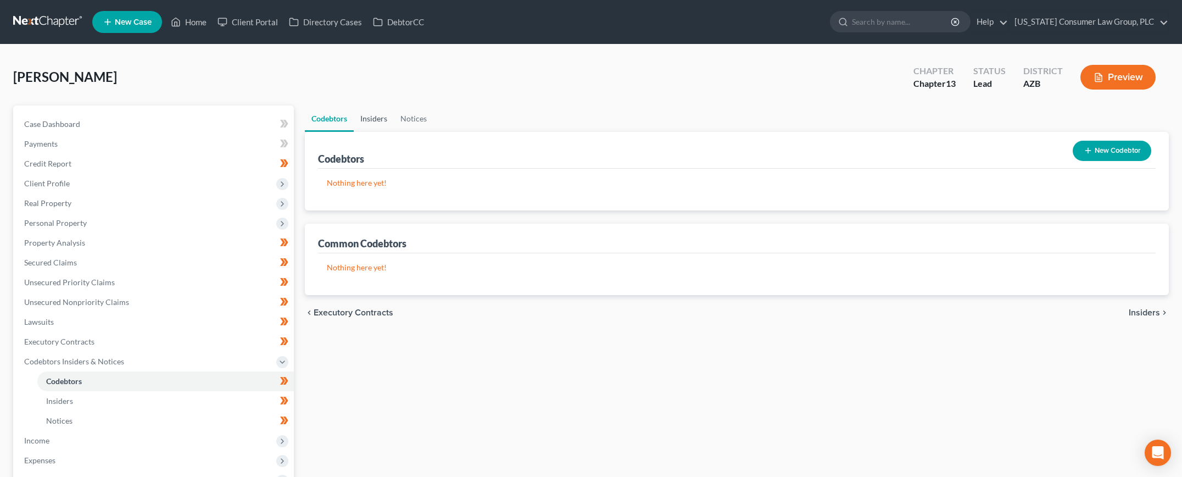
click at [378, 121] on link "Insiders" at bounding box center [374, 118] width 40 height 26
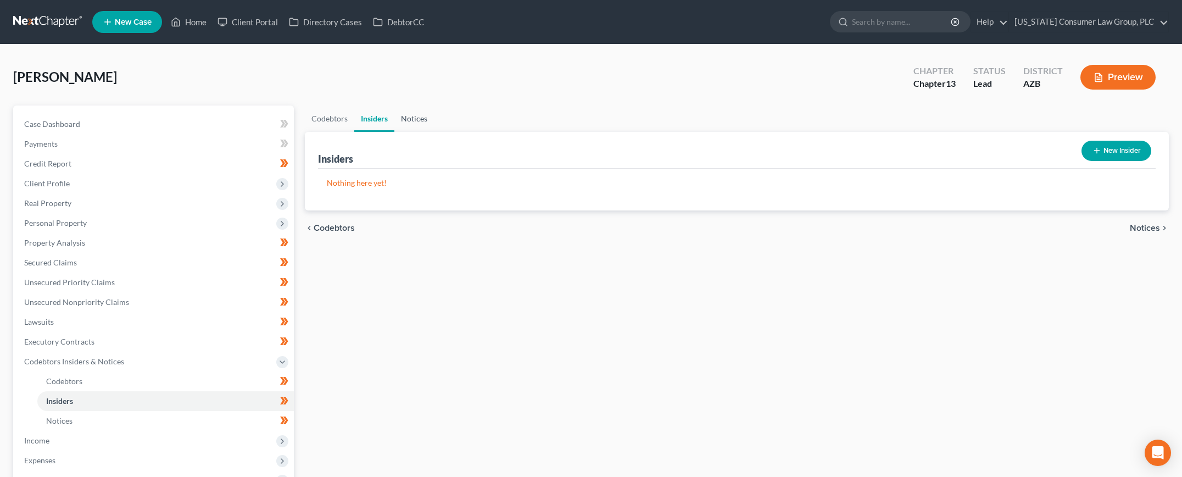
click at [411, 118] on link "Notices" at bounding box center [414, 118] width 40 height 26
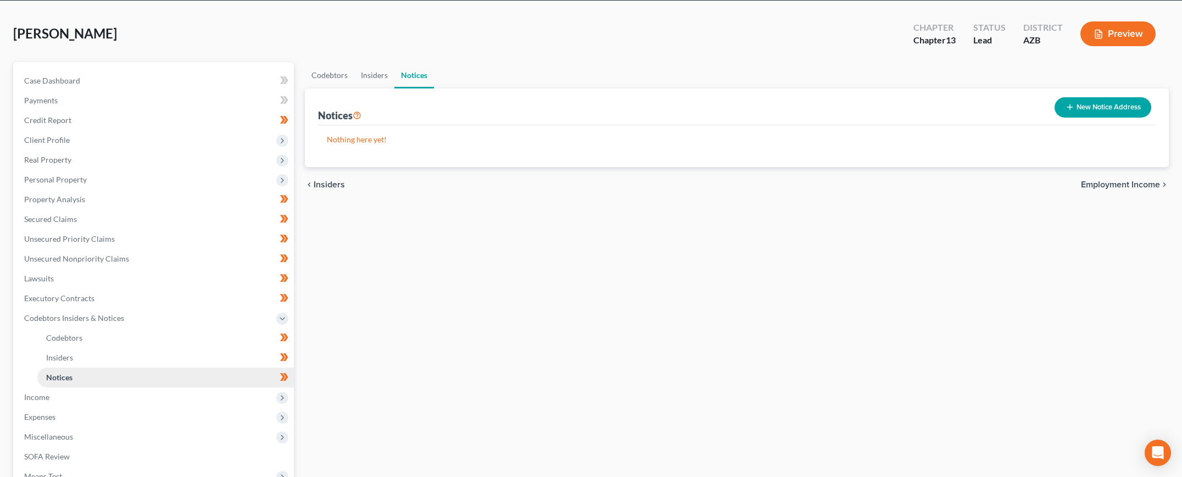
scroll to position [205, 0]
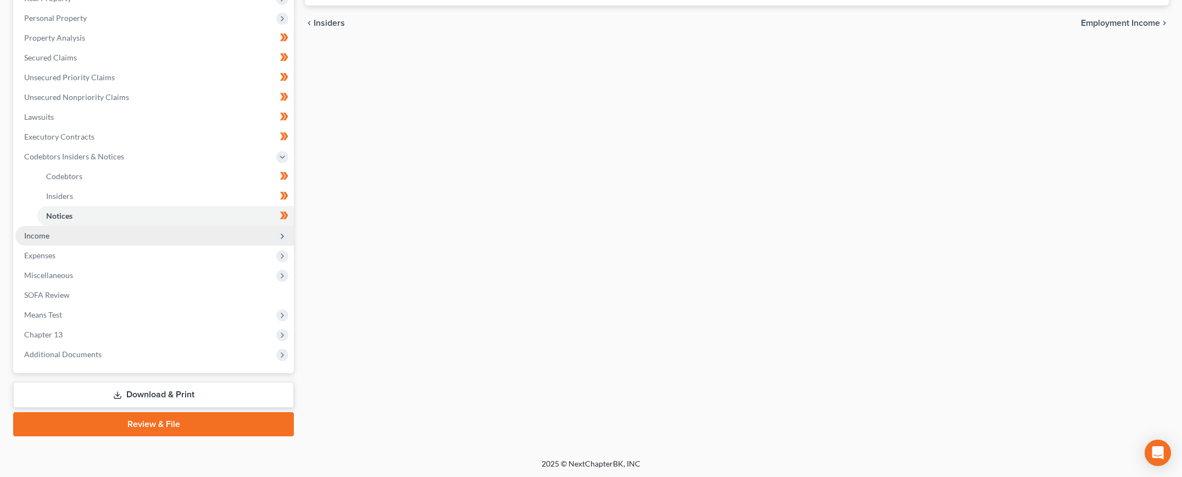
click at [49, 228] on span "Income" at bounding box center [154, 236] width 278 height 20
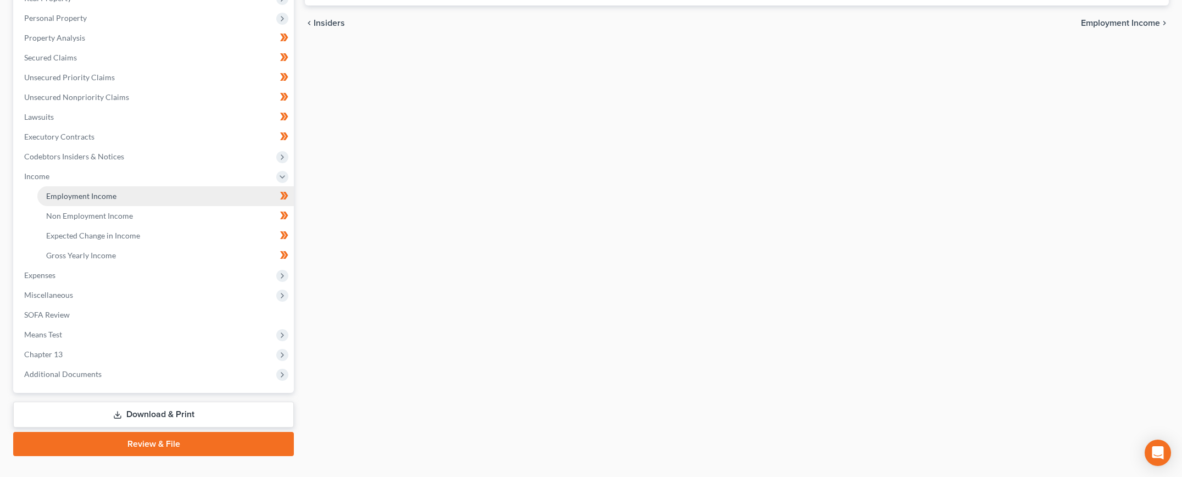
click at [83, 196] on span "Employment Income" at bounding box center [81, 195] width 70 height 9
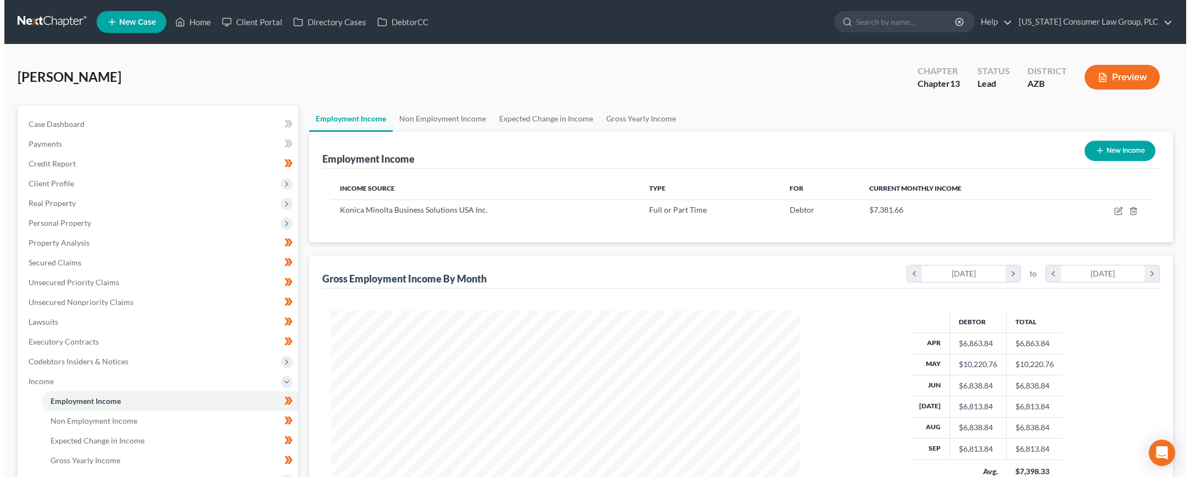
scroll to position [234, 491]
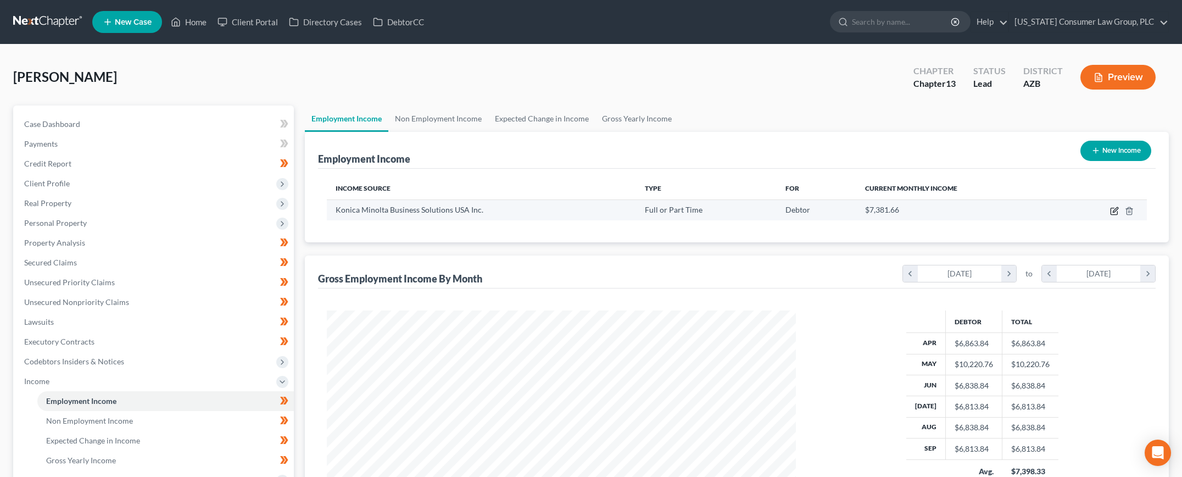
click at [1115, 210] on icon "button" at bounding box center [1114, 209] width 5 height 5
select select "0"
select select "33"
select select "2"
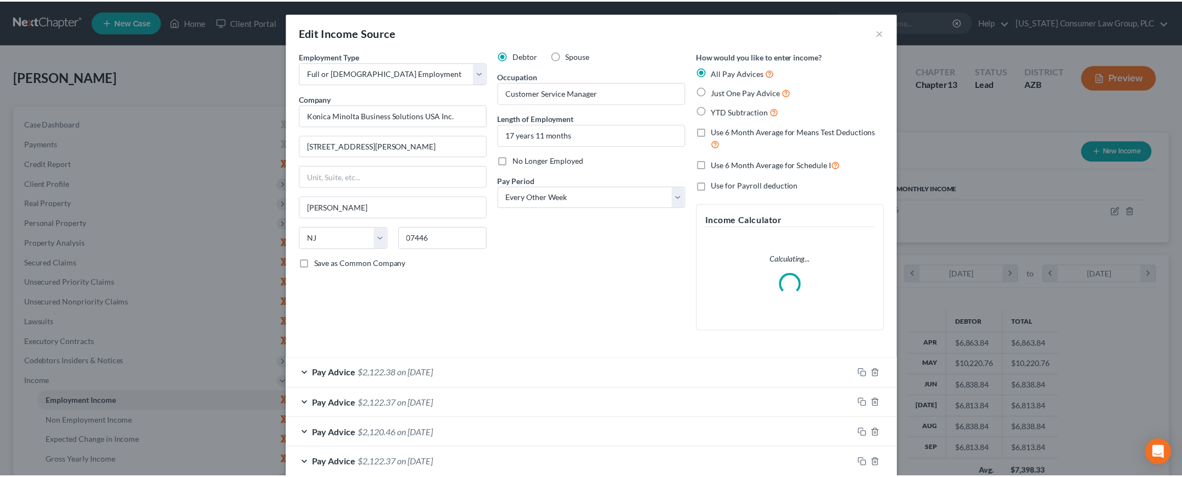
scroll to position [236, 494]
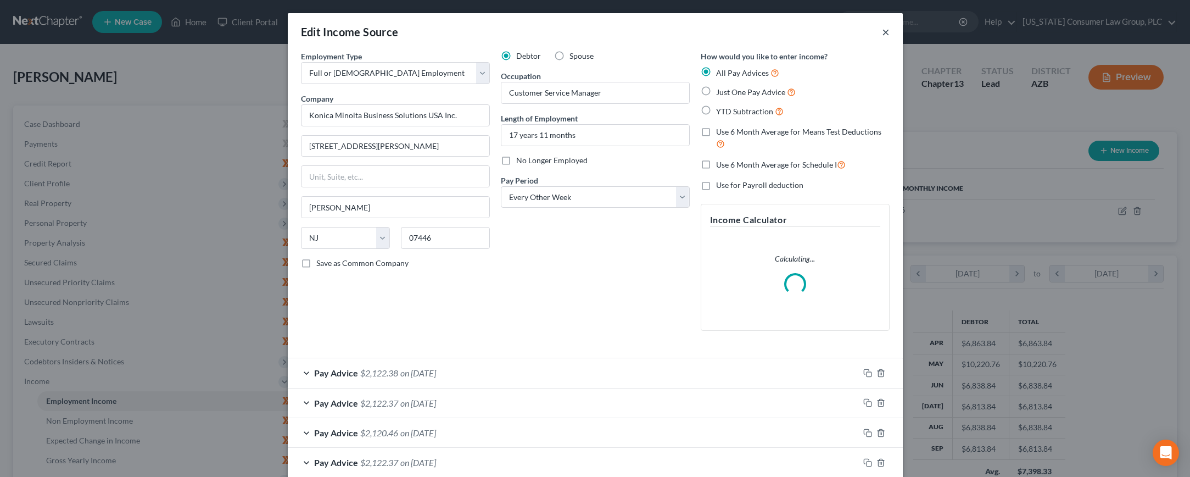
click at [882, 35] on button "×" at bounding box center [886, 31] width 8 height 13
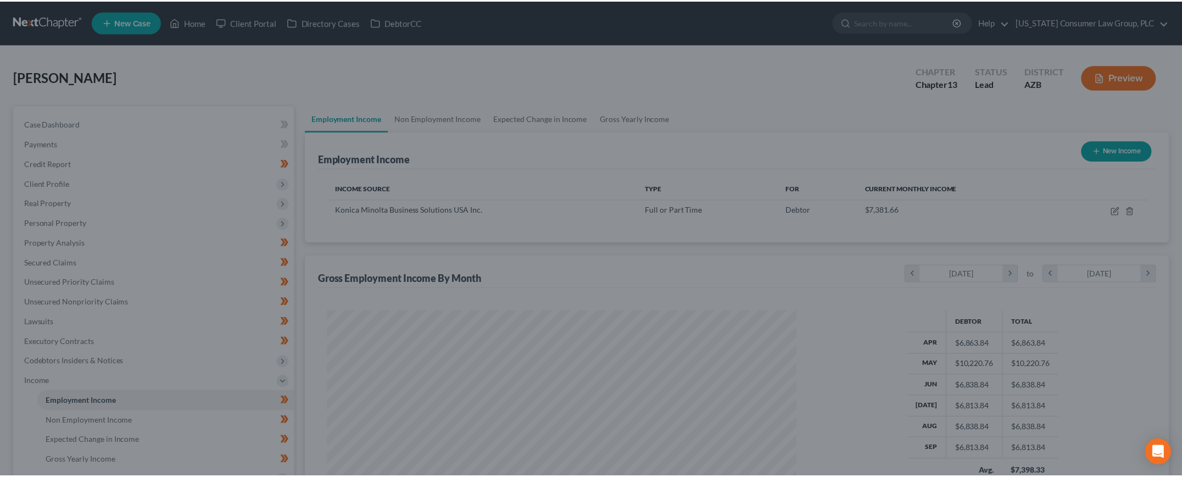
scroll to position [548798, 548541]
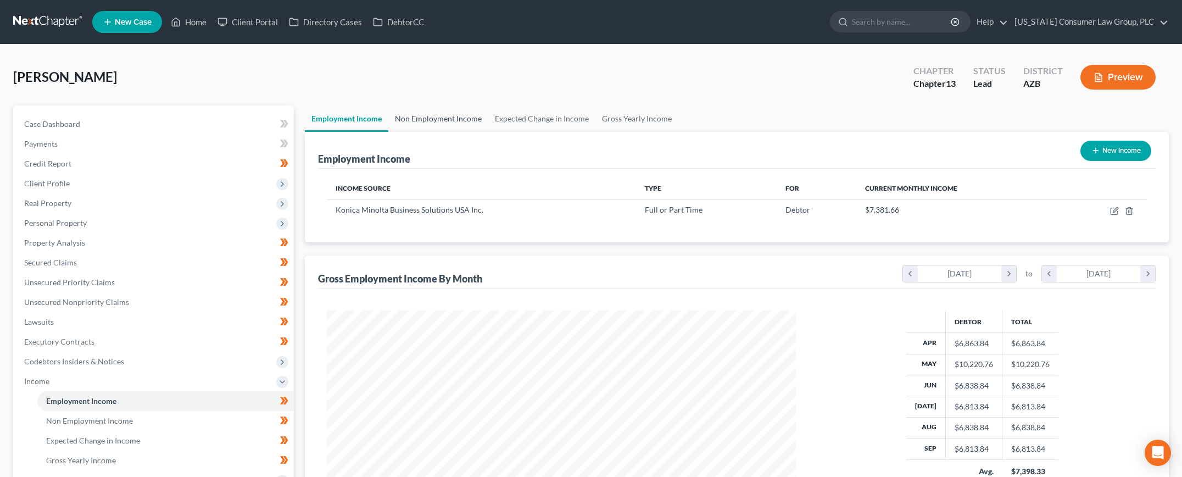
click at [440, 123] on link "Non Employment Income" at bounding box center [438, 118] width 100 height 26
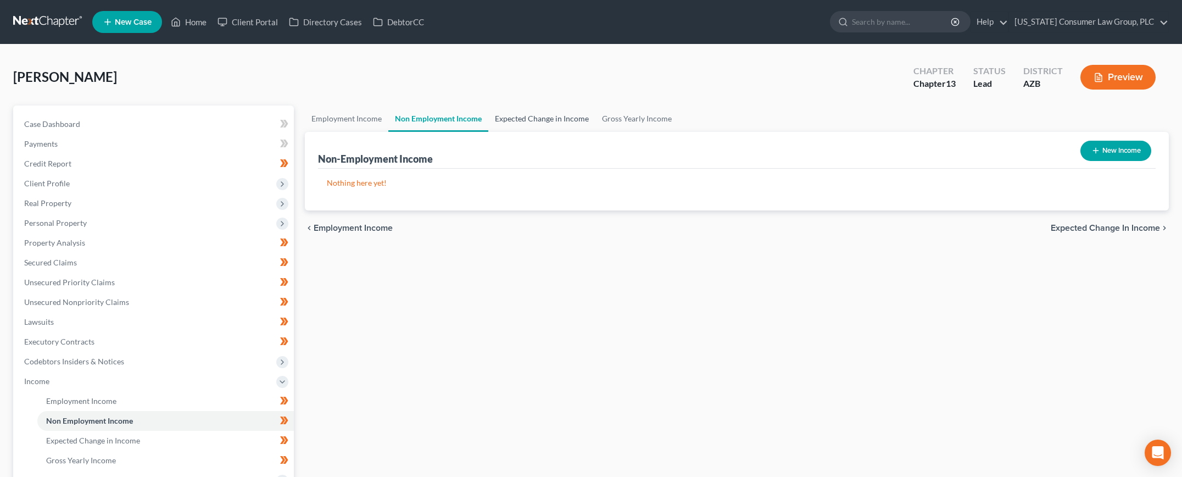
click at [508, 117] on link "Expected Change in Income" at bounding box center [541, 118] width 107 height 26
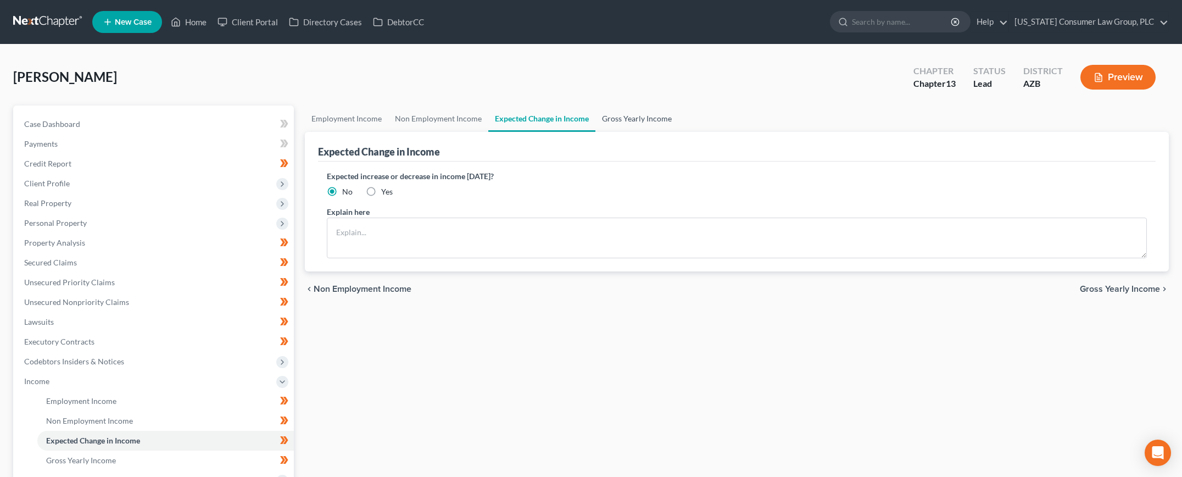
click at [604, 120] on link "Gross Yearly Income" at bounding box center [636, 118] width 83 height 26
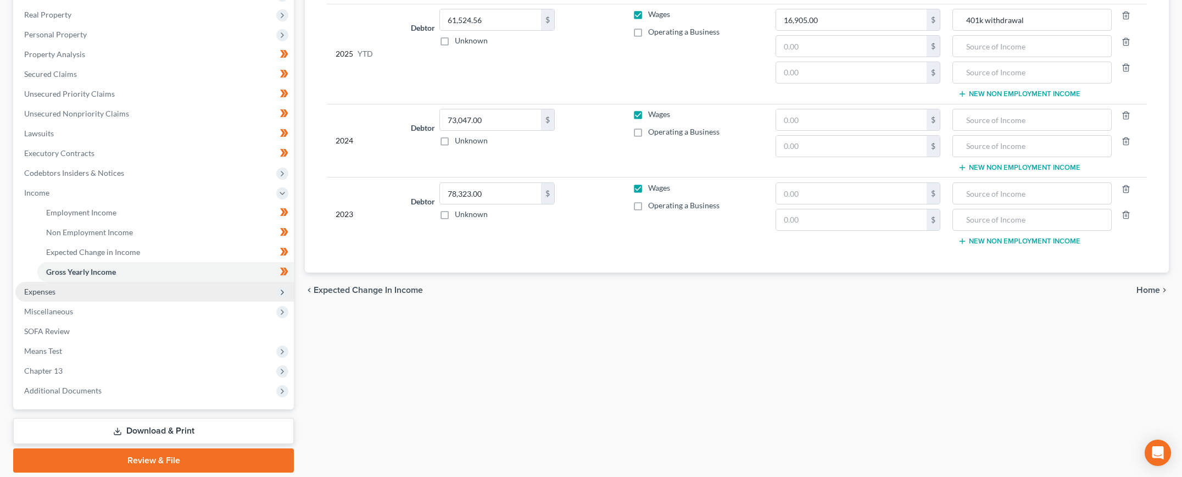
scroll to position [225, 0]
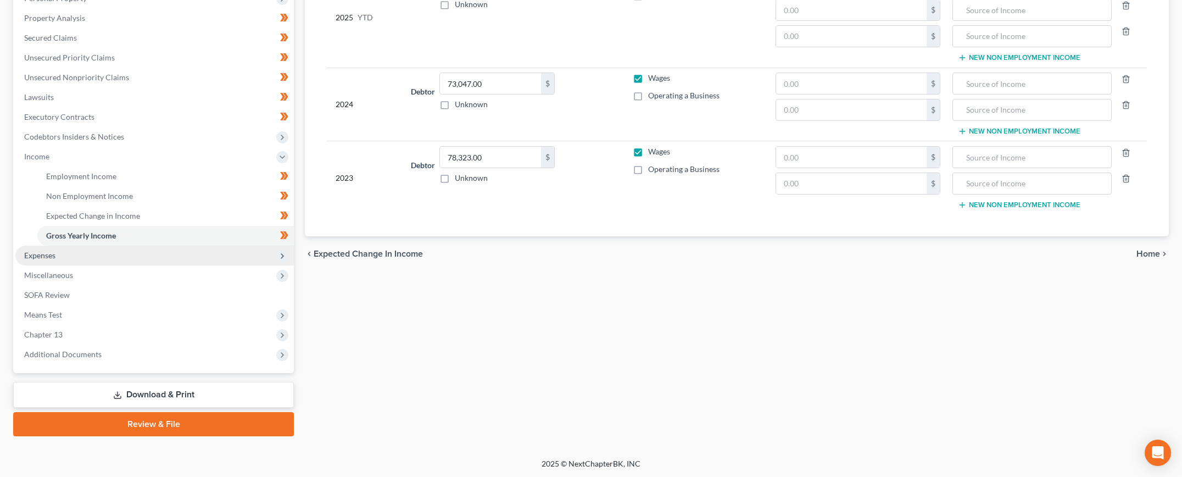
click at [30, 253] on span "Expenses" at bounding box center [39, 254] width 31 height 9
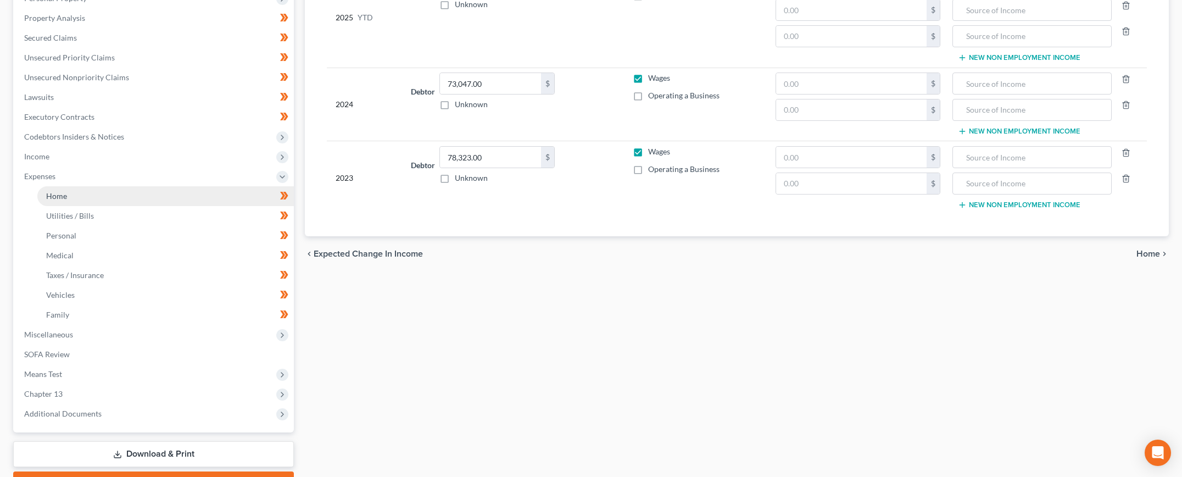
click at [87, 196] on link "Home" at bounding box center [165, 196] width 256 height 20
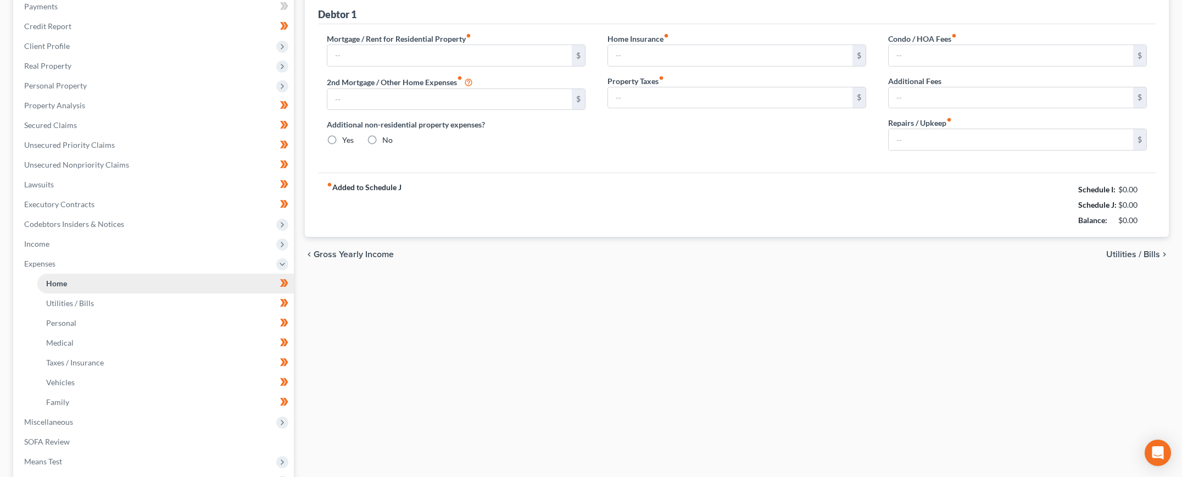
type input "0.00"
radio input "true"
type input "0.00"
type input "200.00"
type input "0.00"
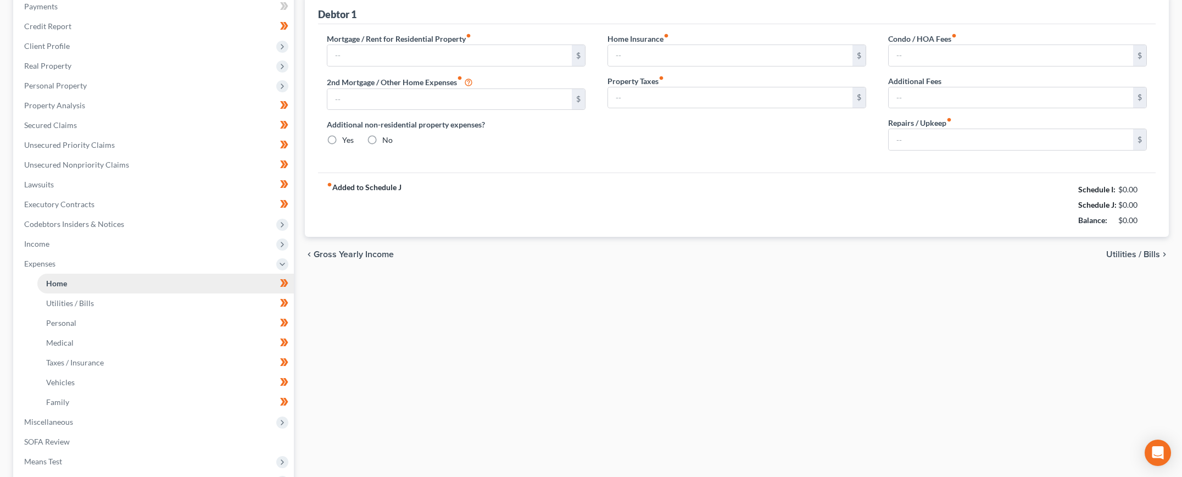
type input "100.00"
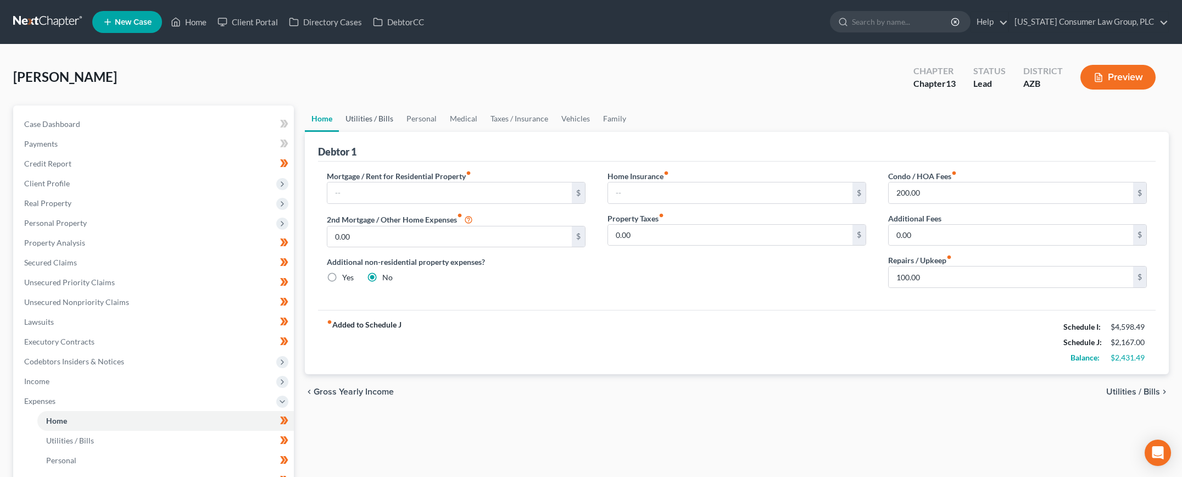
click at [367, 123] on link "Utilities / Bills" at bounding box center [369, 118] width 61 height 26
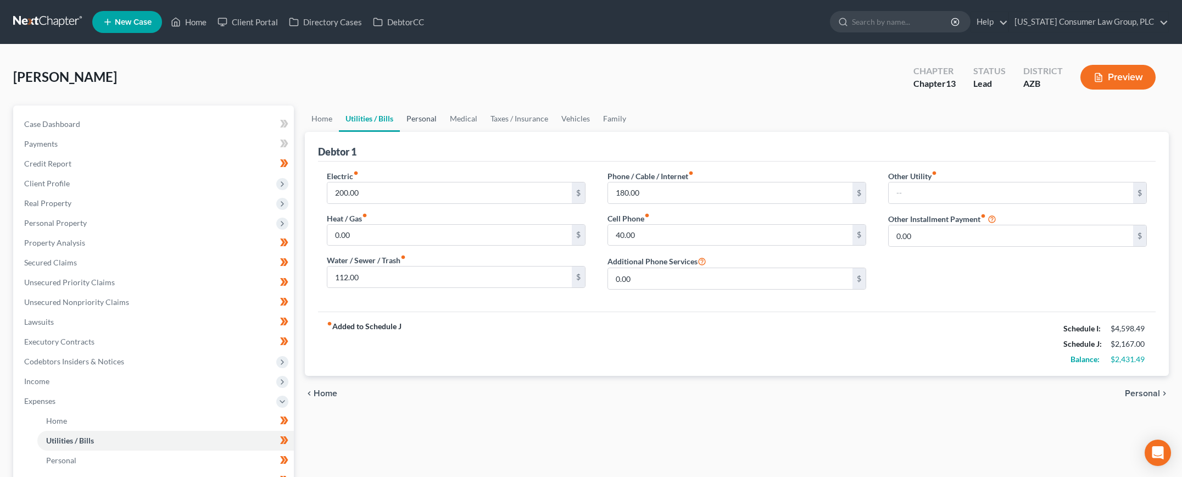
click at [418, 116] on link "Personal" at bounding box center [421, 118] width 43 height 26
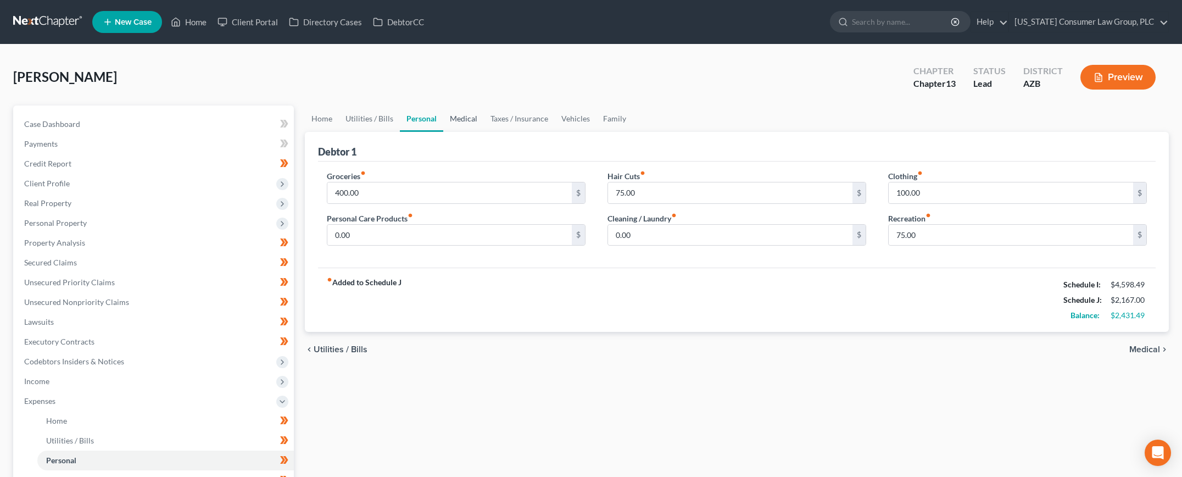
click at [466, 118] on link "Medical" at bounding box center [463, 118] width 41 height 26
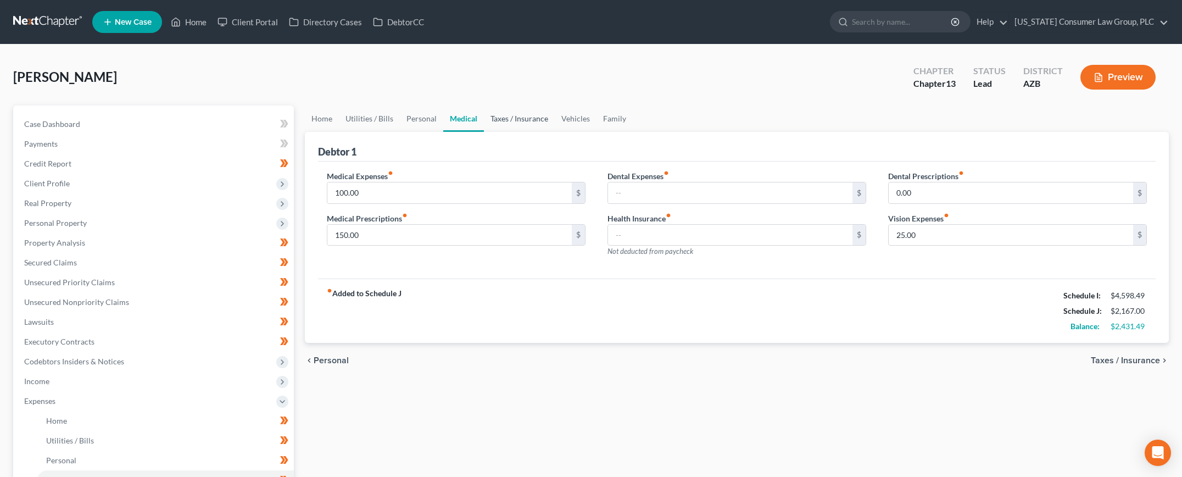
click at [503, 118] on link "Taxes / Insurance" at bounding box center [519, 118] width 71 height 26
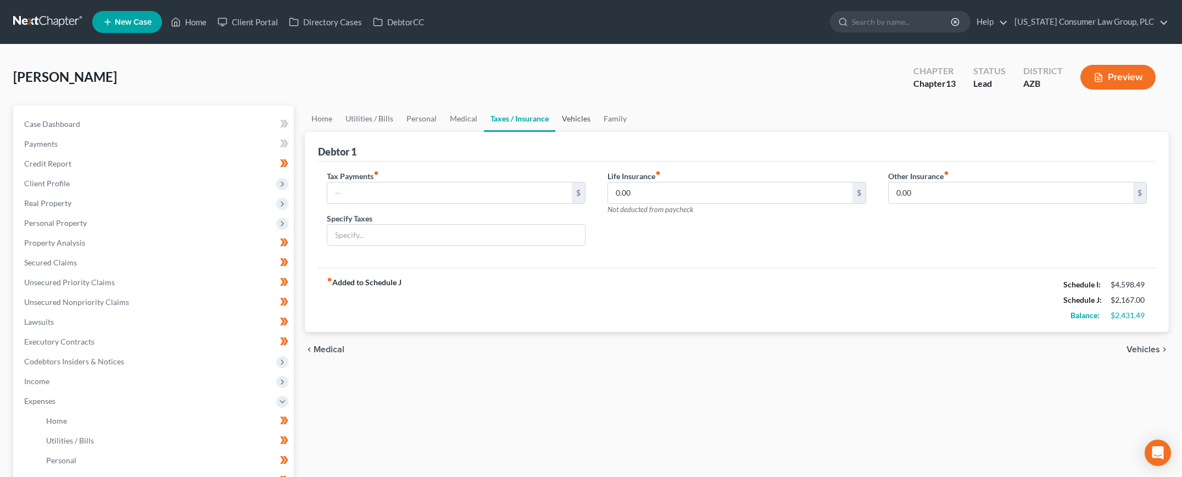
drag, startPoint x: 576, startPoint y: 116, endPoint x: 586, endPoint y: 117, distance: 9.9
click at [576, 116] on link "Vehicles" at bounding box center [576, 118] width 42 height 26
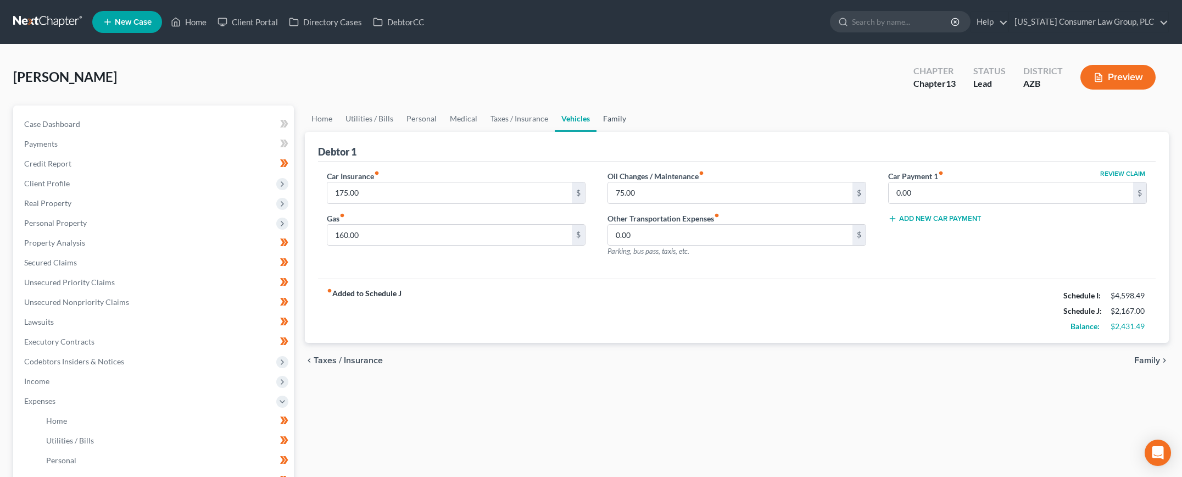
click at [611, 120] on link "Family" at bounding box center [614, 118] width 36 height 26
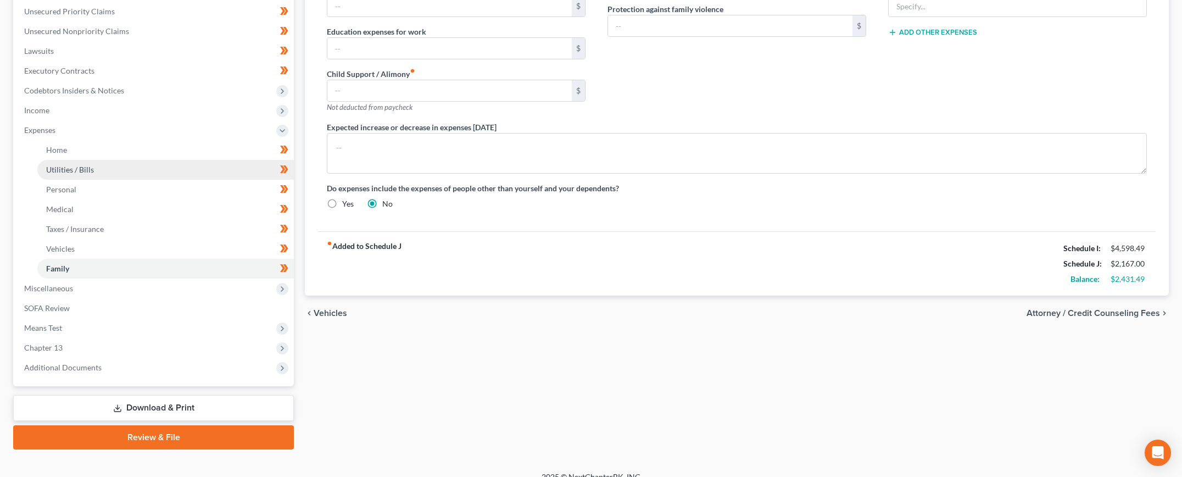
scroll to position [284, 0]
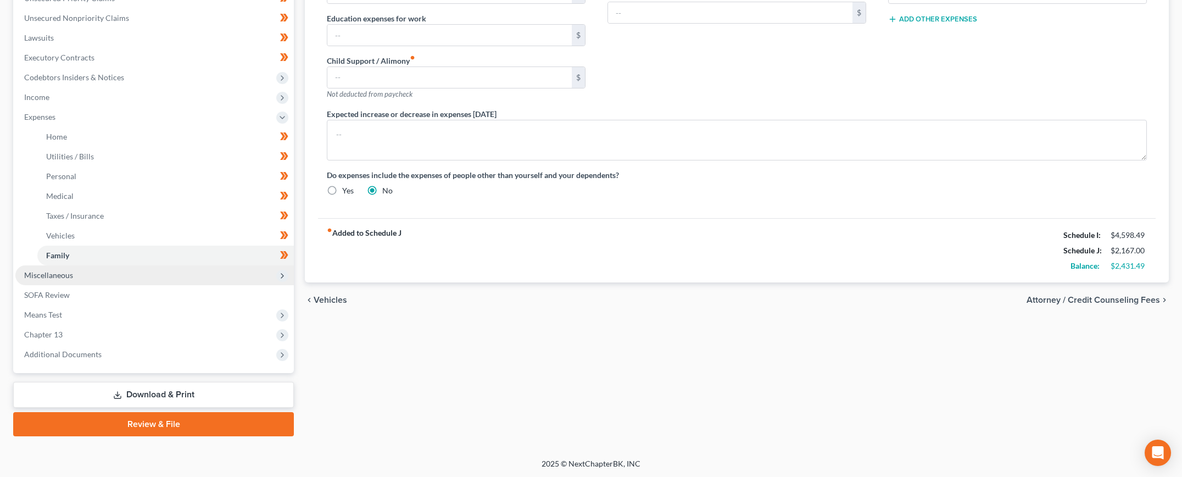
click at [64, 274] on span "Miscellaneous" at bounding box center [48, 274] width 49 height 9
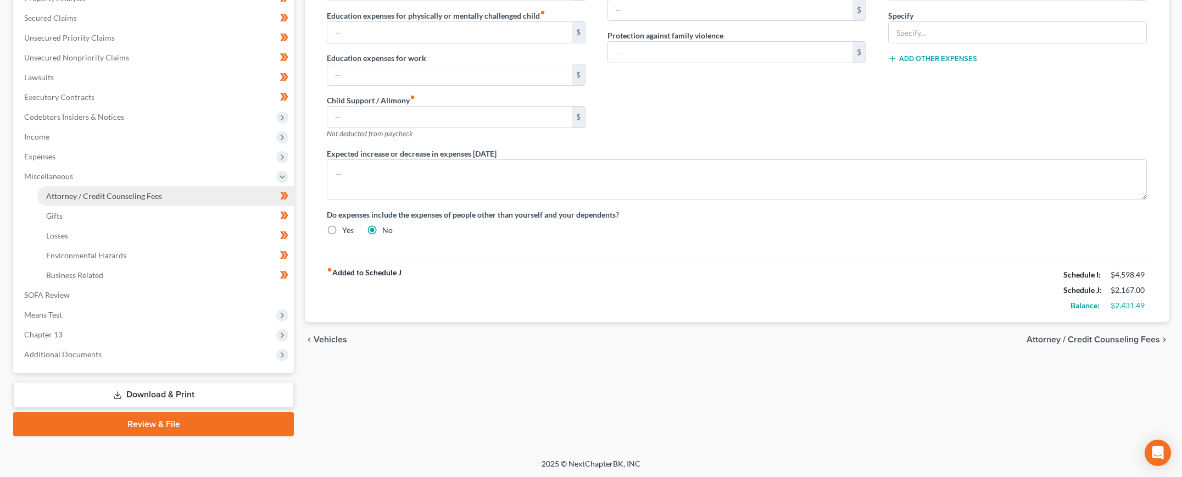
click at [108, 195] on span "Attorney / Credit Counseling Fees" at bounding box center [104, 195] width 116 height 9
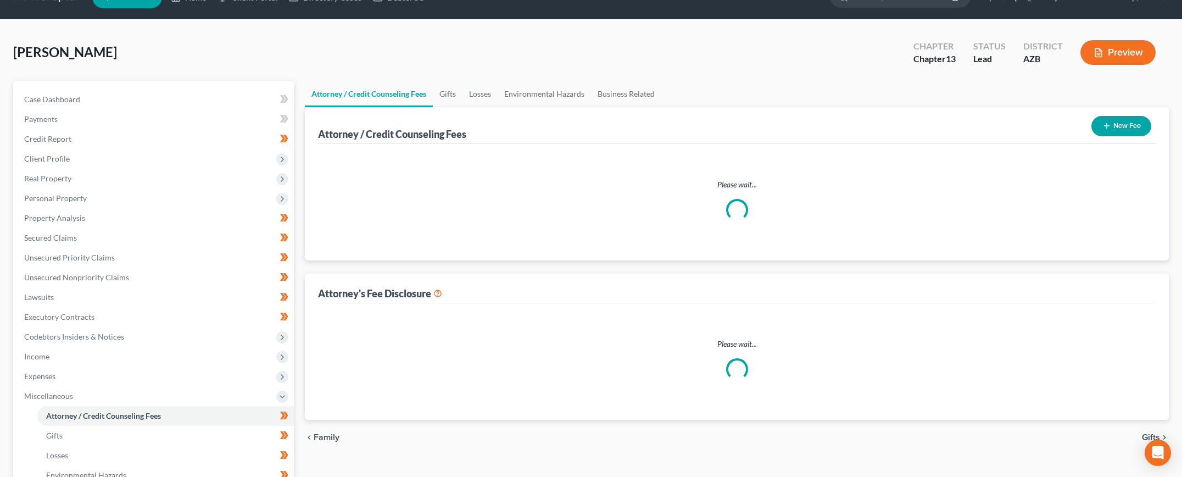
select select "10"
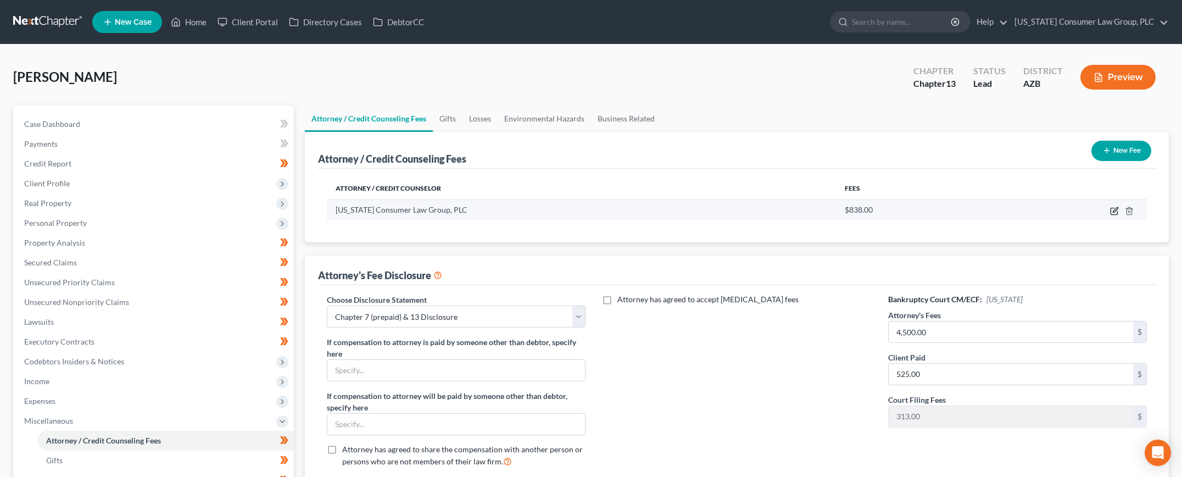
click at [1112, 212] on icon "button" at bounding box center [1114, 210] width 9 height 9
select select "3"
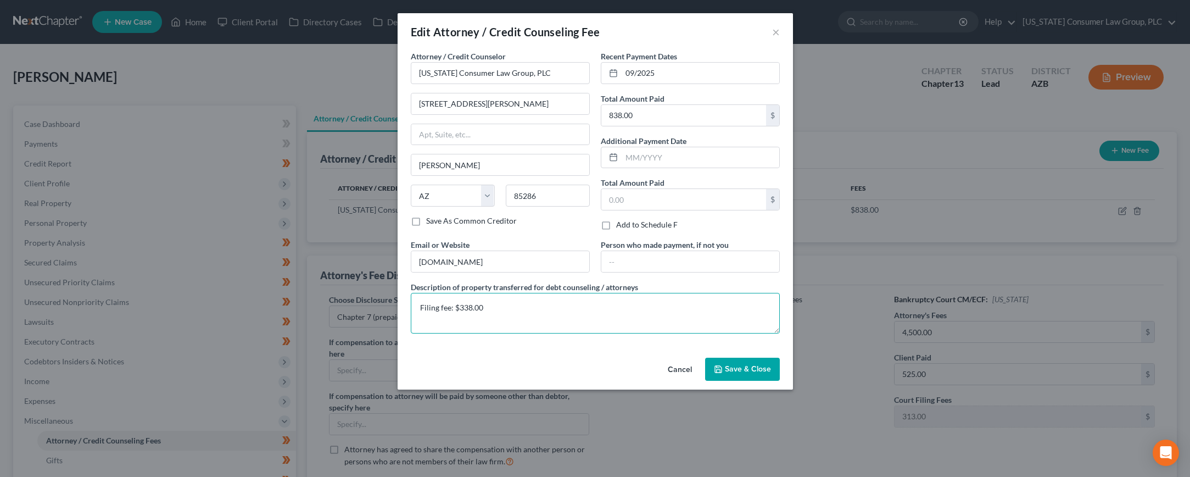
click at [500, 303] on textarea "Filing fee: $338.00" at bounding box center [595, 313] width 369 height 41
drag, startPoint x: 500, startPoint y: 303, endPoint x: 474, endPoint y: 304, distance: 25.8
click at [474, 304] on textarea "Filing fee: $338.00" at bounding box center [595, 313] width 369 height 41
type textarea "Filing fee: $313.00 Legal Fees: $525"
click at [740, 366] on span "Save & Close" at bounding box center [748, 368] width 46 height 9
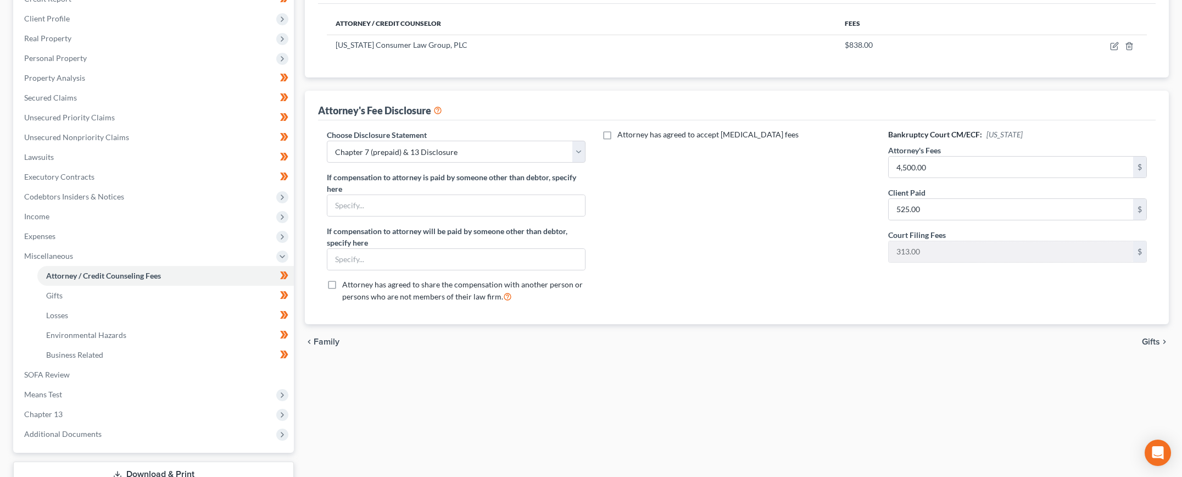
scroll to position [85, 0]
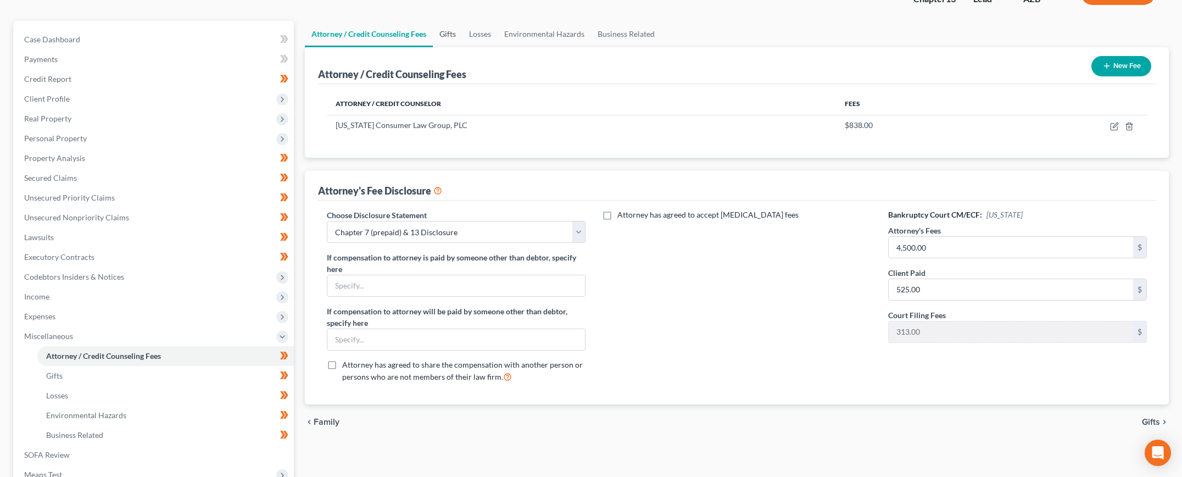
click at [444, 31] on link "Gifts" at bounding box center [448, 34] width 30 height 26
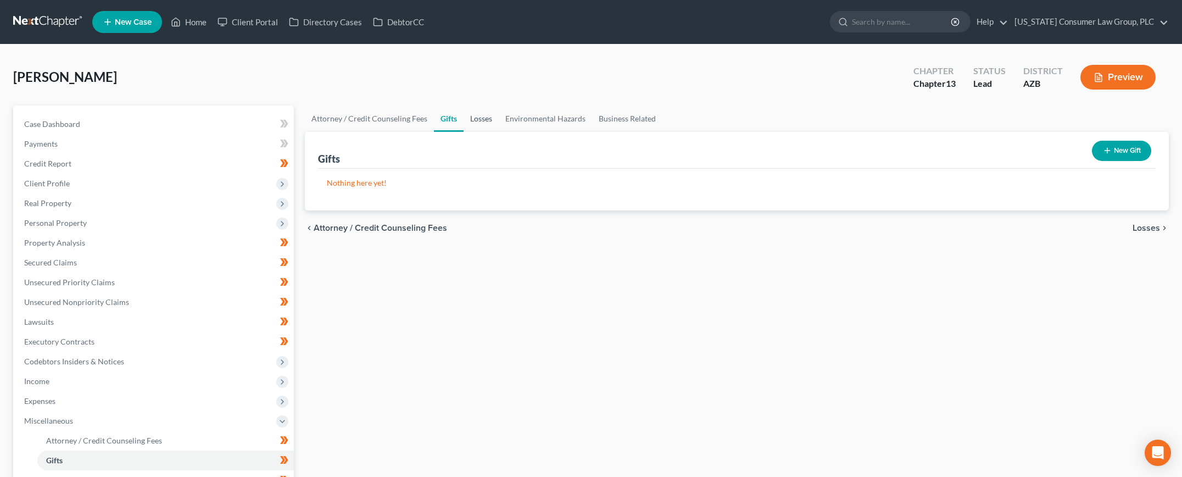
click at [482, 120] on link "Losses" at bounding box center [480, 118] width 35 height 26
drag, startPoint x: 527, startPoint y: 121, endPoint x: 533, endPoint y: 120, distance: 5.6
click at [528, 121] on link "Environmental Hazards" at bounding box center [545, 118] width 93 height 26
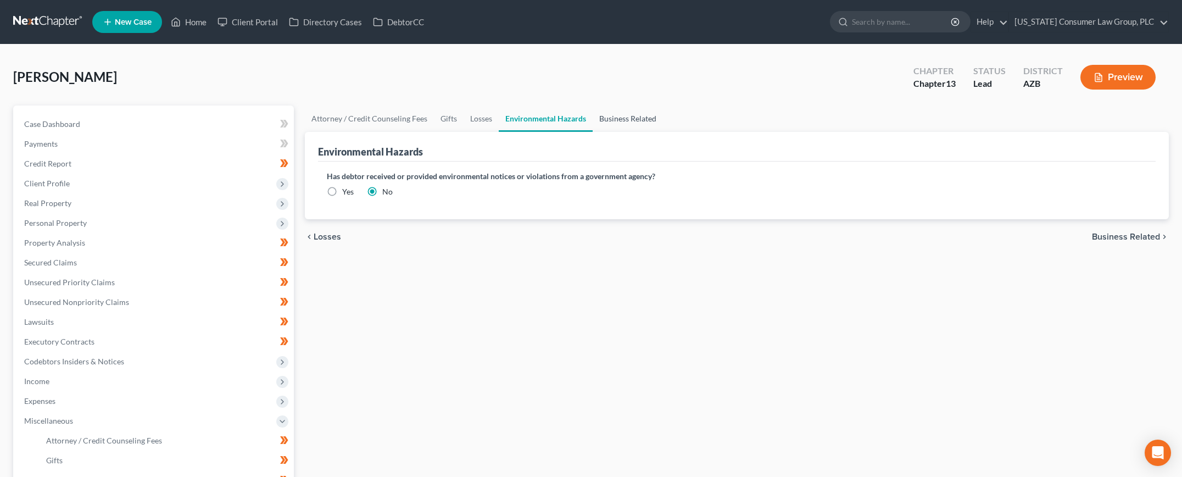
click at [636, 123] on link "Business Related" at bounding box center [627, 118] width 70 height 26
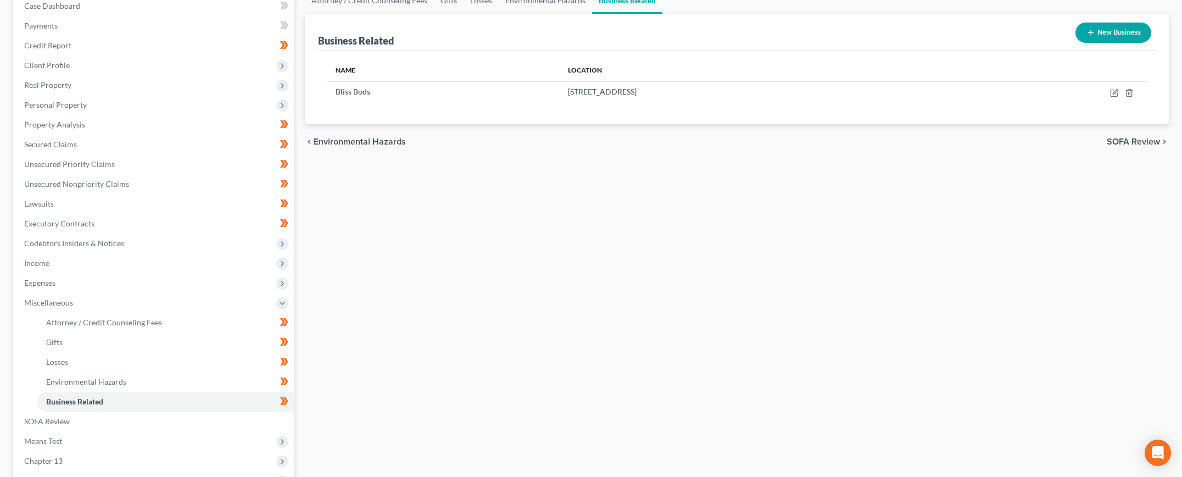
scroll to position [137, 0]
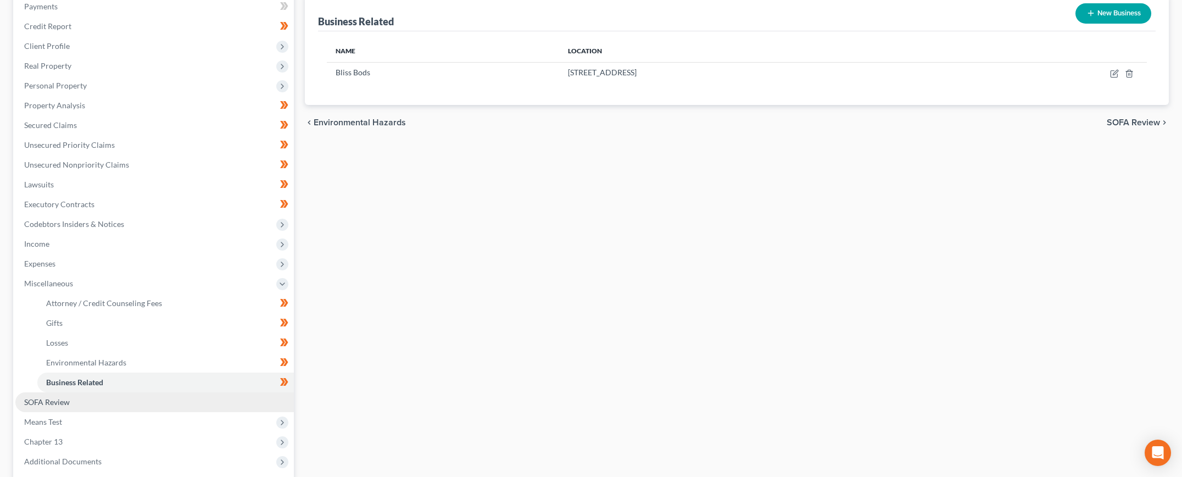
click at [43, 398] on span "SOFA Review" at bounding box center [47, 401] width 46 height 9
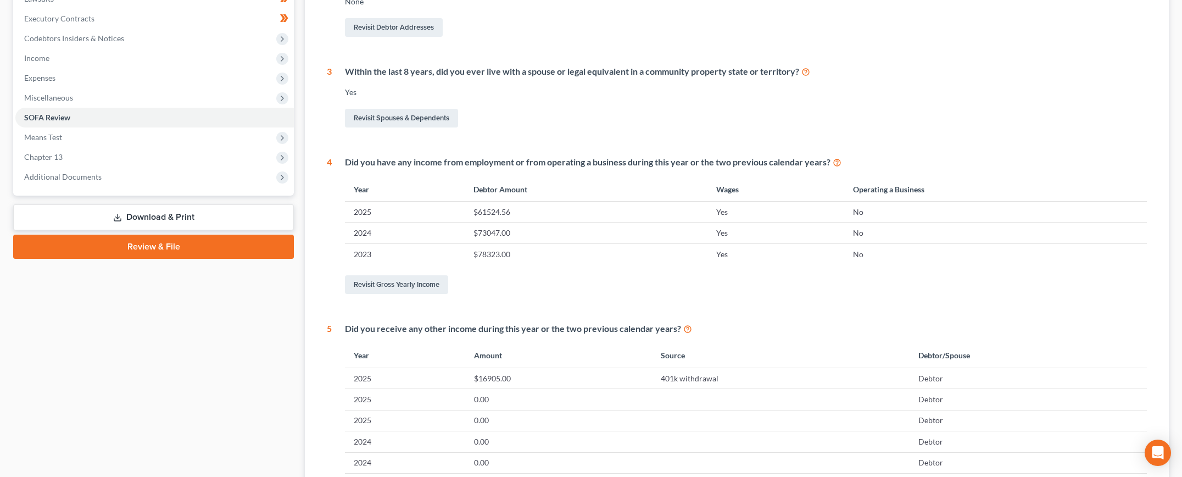
scroll to position [41, 0]
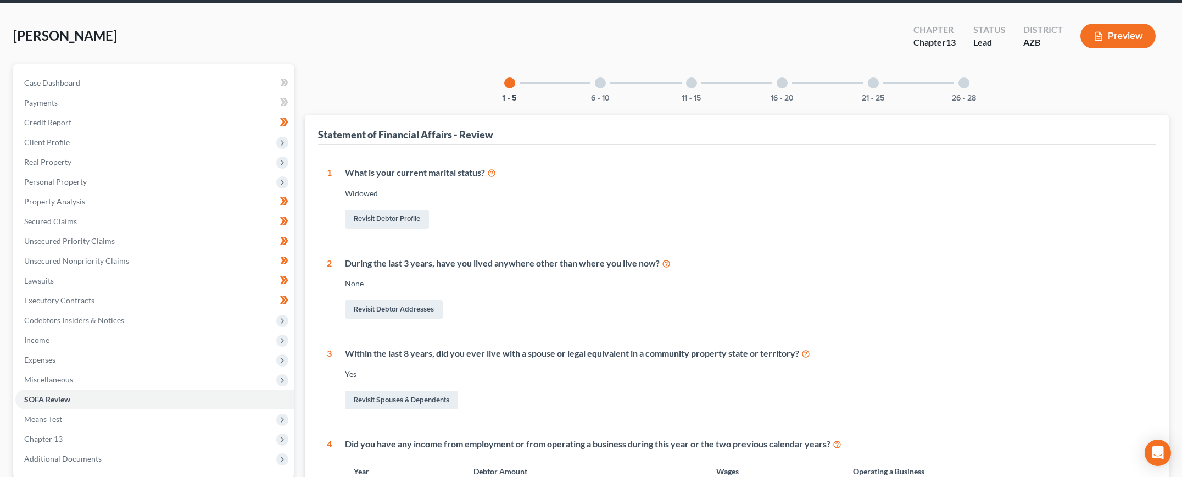
click at [595, 79] on div "6 - 10" at bounding box center [599, 82] width 37 height 37
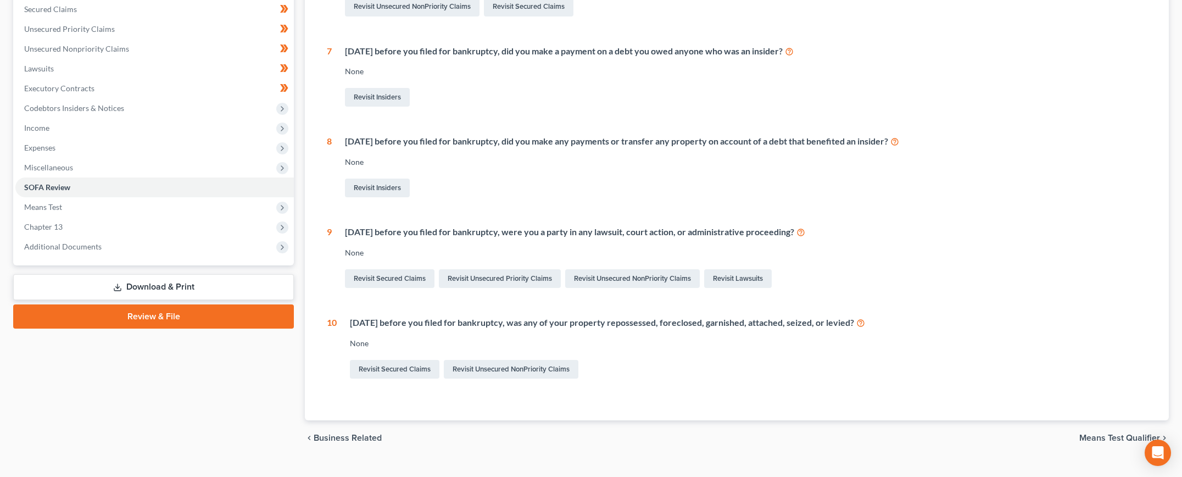
scroll to position [77, 0]
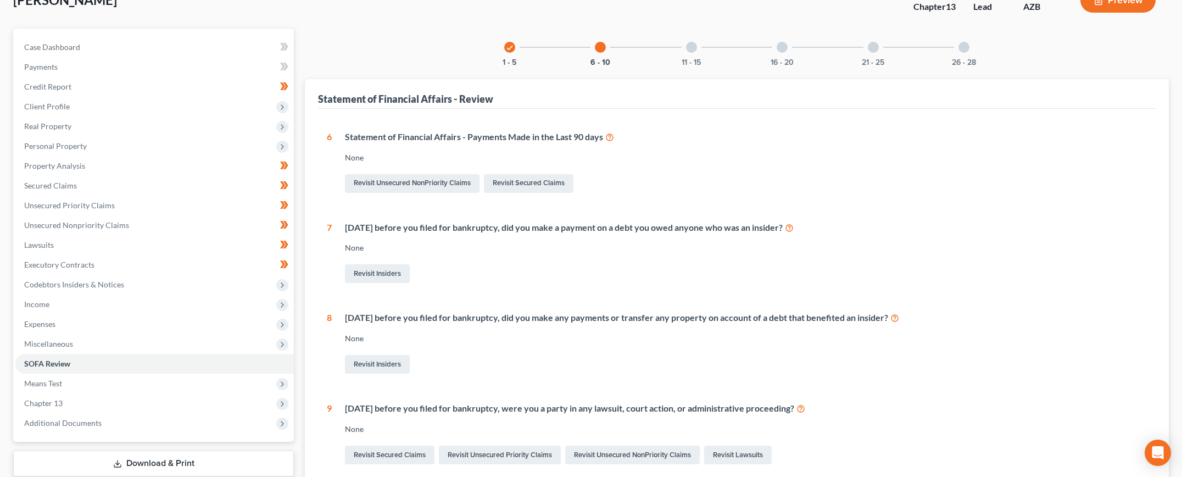
click at [685, 55] on div "11 - 15" at bounding box center [691, 47] width 37 height 37
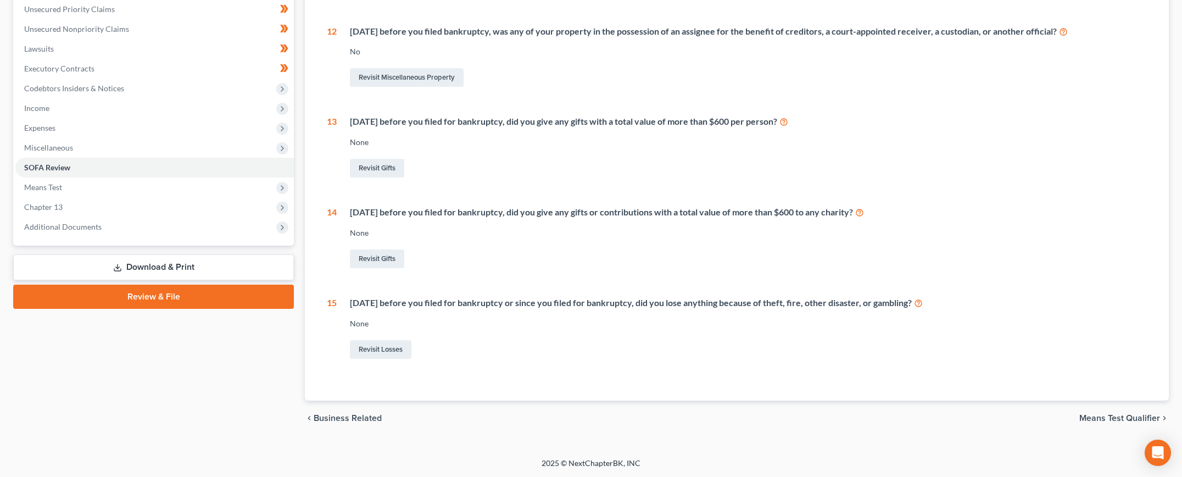
scroll to position [0, 0]
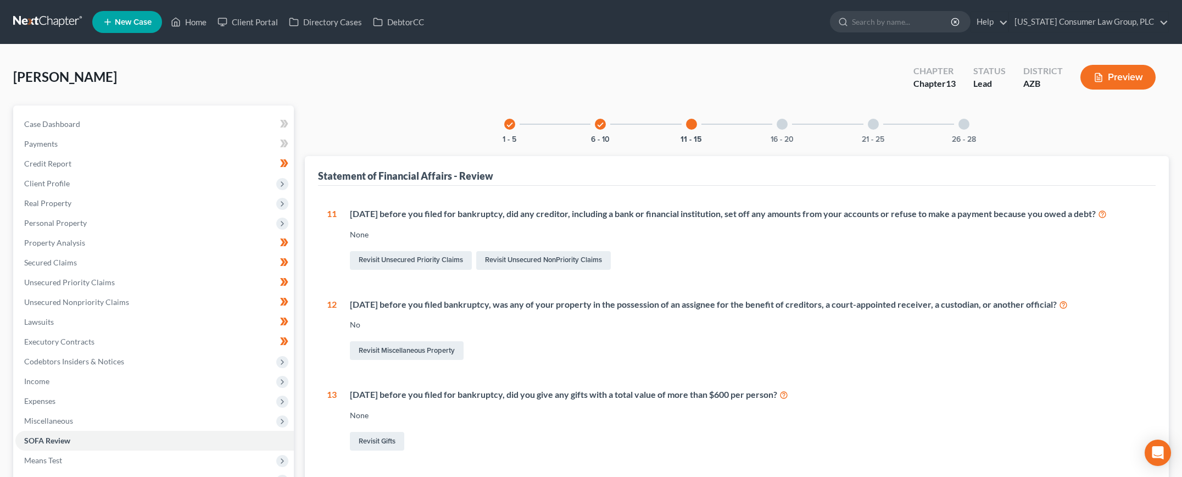
click at [786, 125] on div at bounding box center [781, 124] width 11 height 11
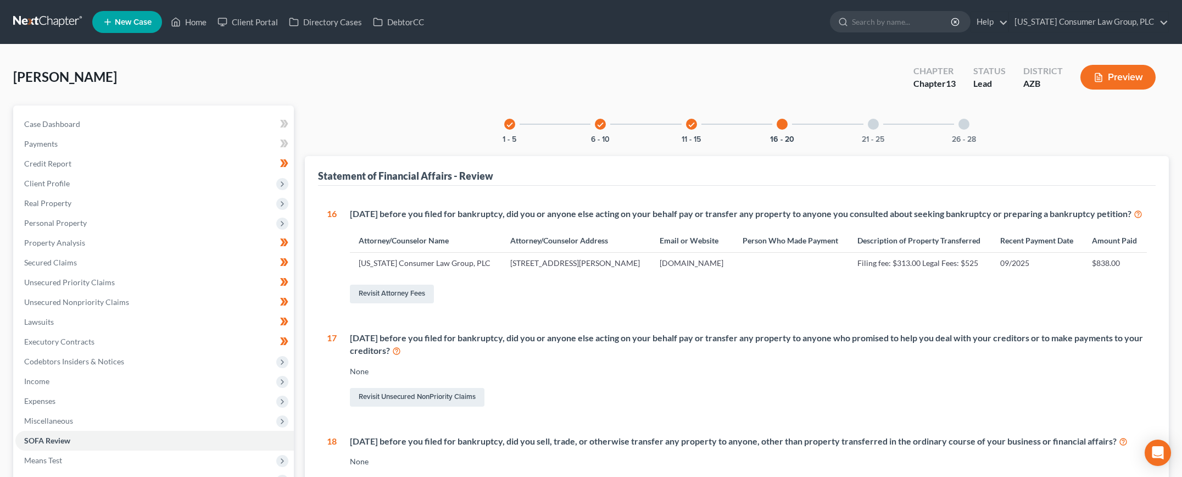
click at [877, 130] on div "21 - 25" at bounding box center [872, 123] width 37 height 37
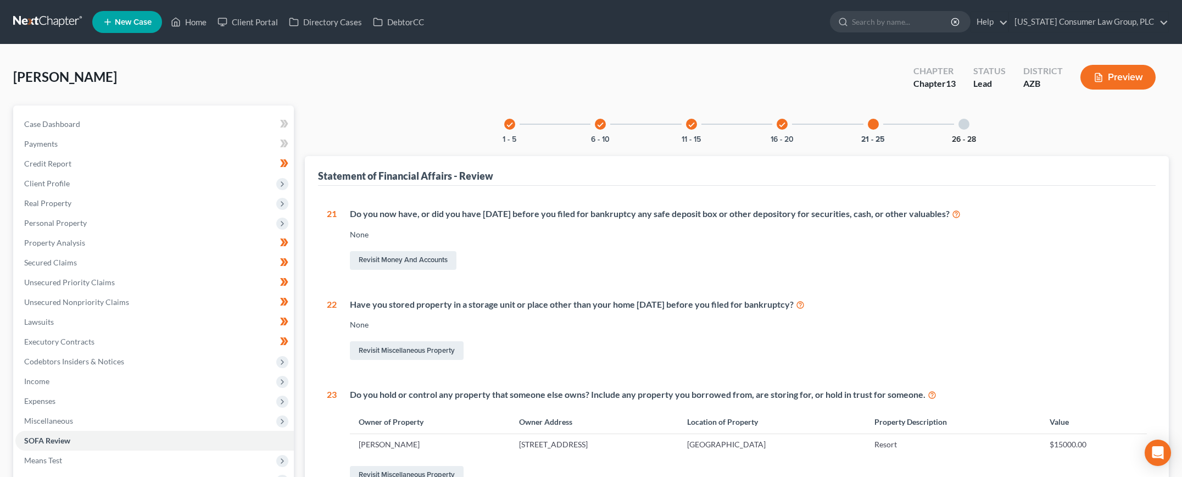
click at [961, 139] on button "26 - 28" at bounding box center [963, 140] width 24 height 8
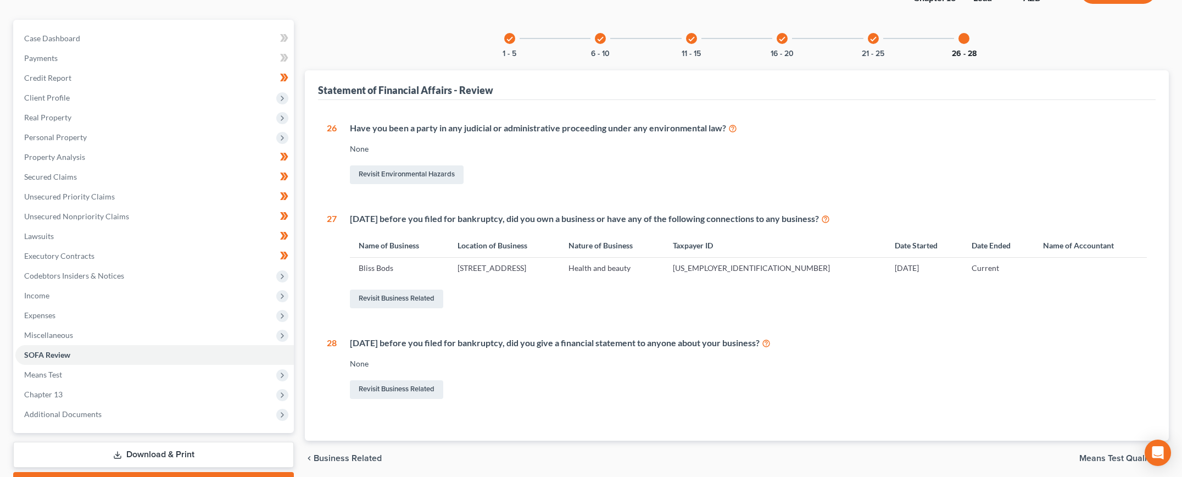
scroll to position [145, 0]
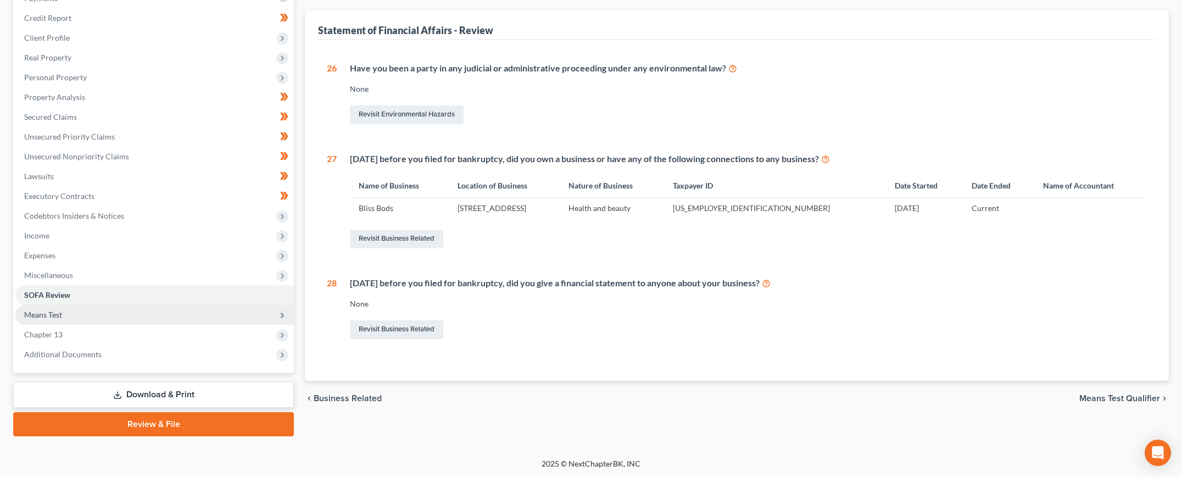
click at [76, 313] on span "Means Test" at bounding box center [154, 315] width 278 height 20
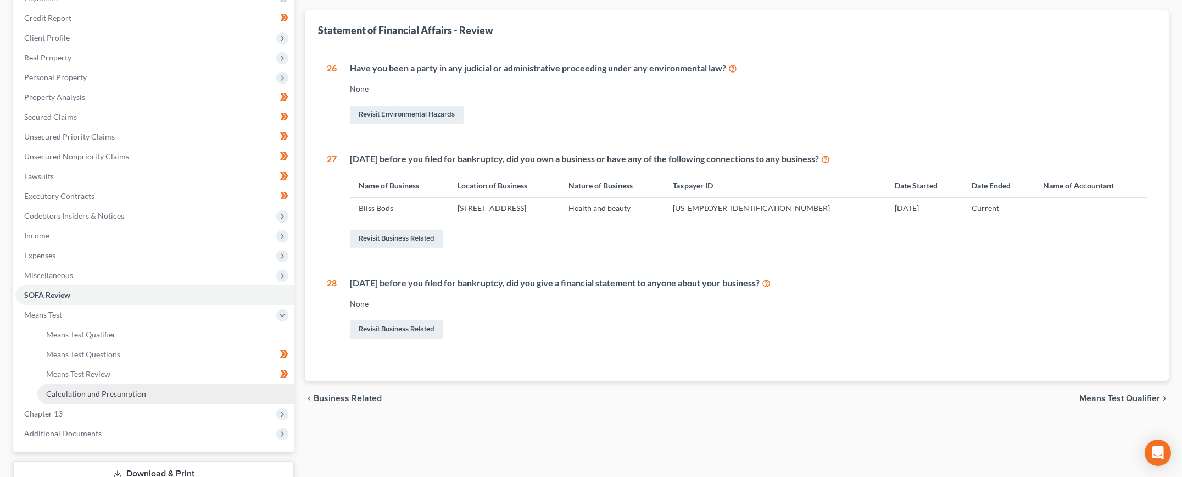
click at [104, 393] on span "Calculation and Presumption" at bounding box center [96, 393] width 100 height 9
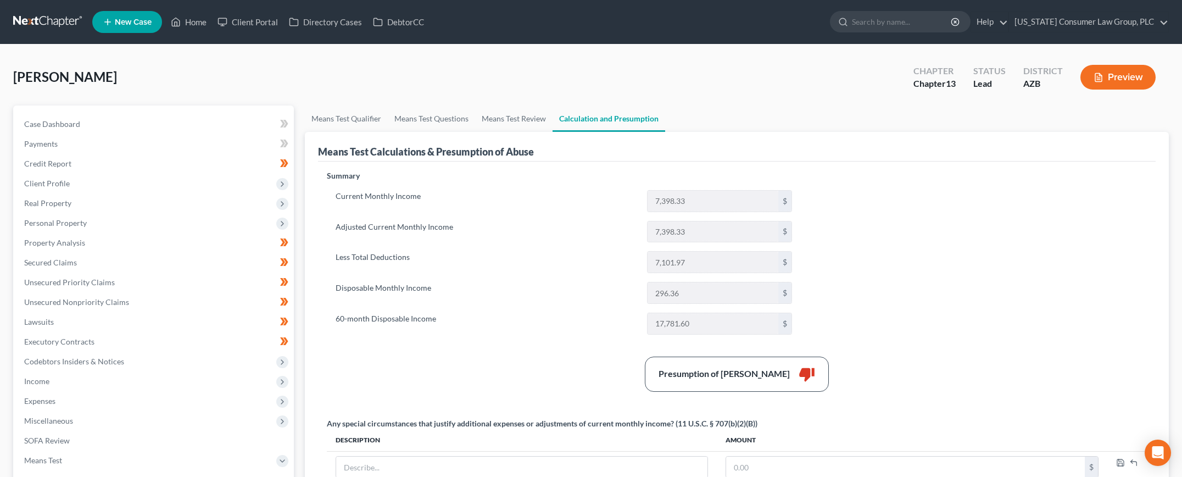
scroll to position [2, 0]
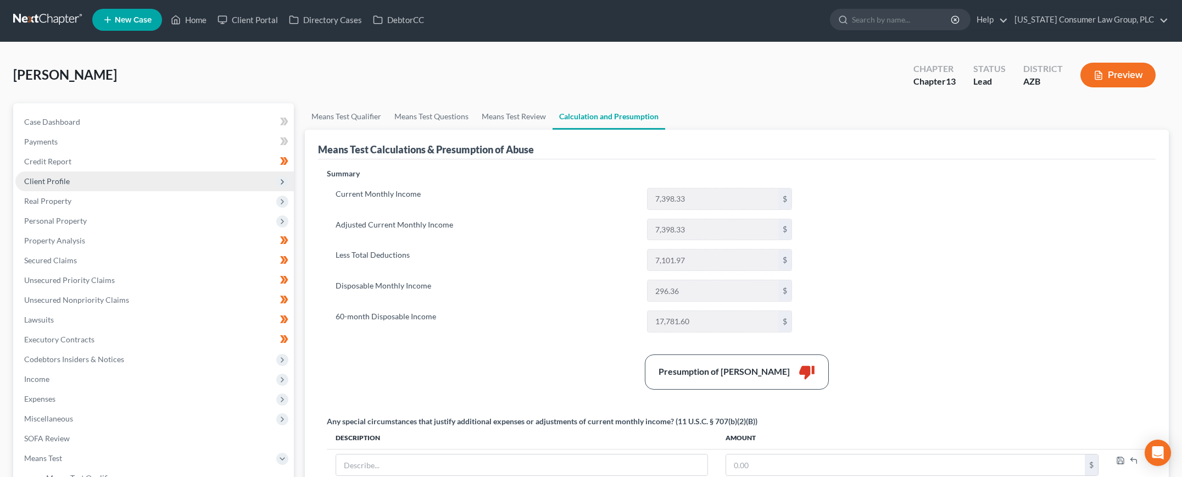
click at [66, 180] on span "Client Profile" at bounding box center [47, 180] width 46 height 9
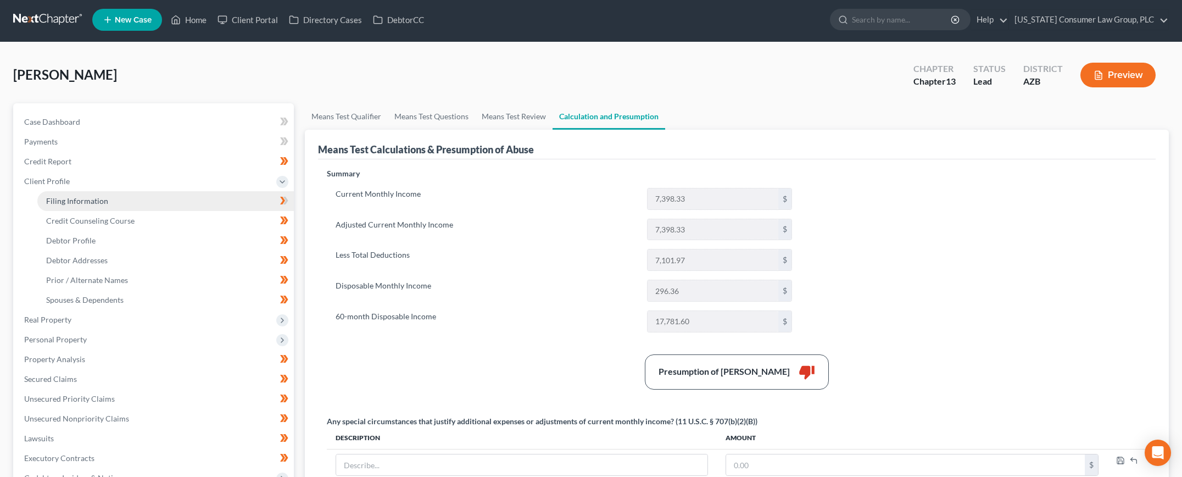
click at [87, 198] on span "Filing Information" at bounding box center [77, 200] width 62 height 9
select select "1"
select select "0"
select select "3"
select select "4"
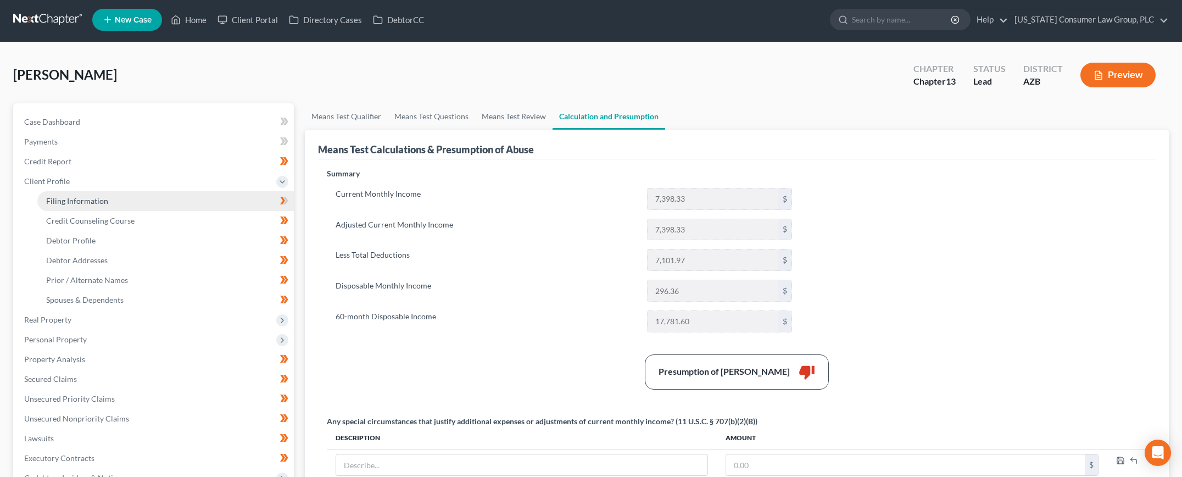
select select "0"
select select "3"
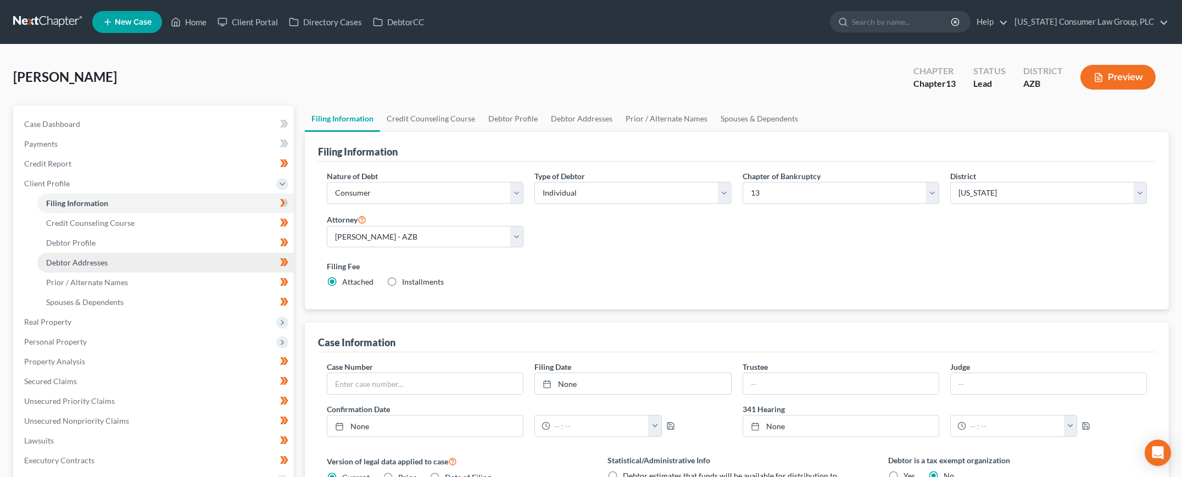
click at [92, 260] on span "Debtor Addresses" at bounding box center [76, 261] width 61 height 9
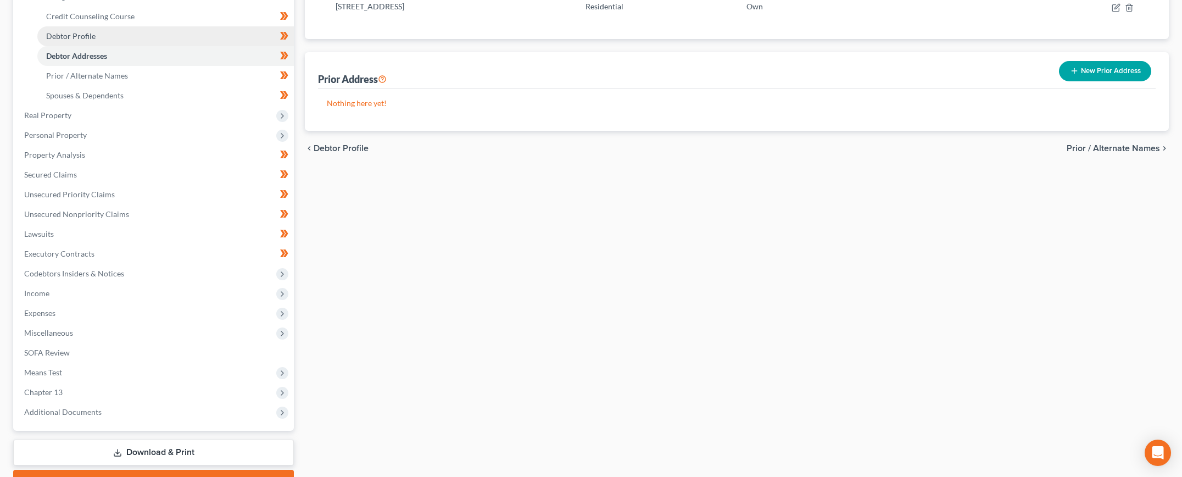
scroll to position [264, 0]
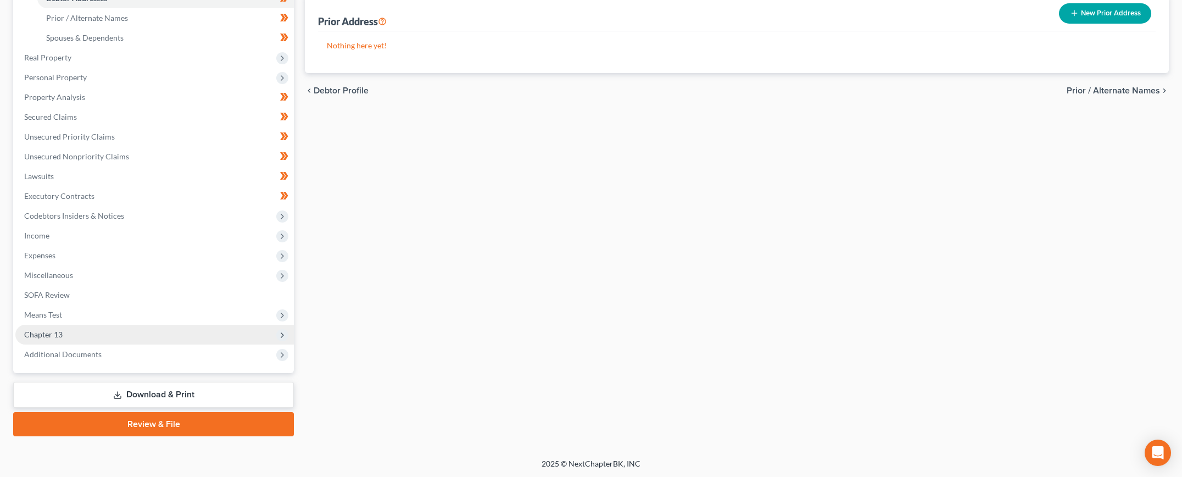
click at [48, 331] on span "Chapter 13" at bounding box center [43, 333] width 38 height 9
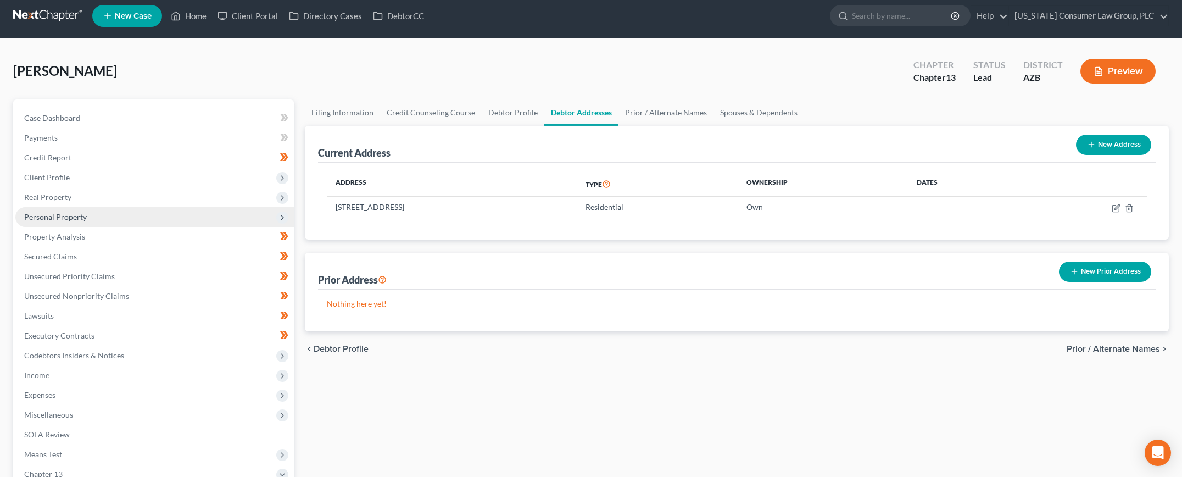
scroll to position [83, 0]
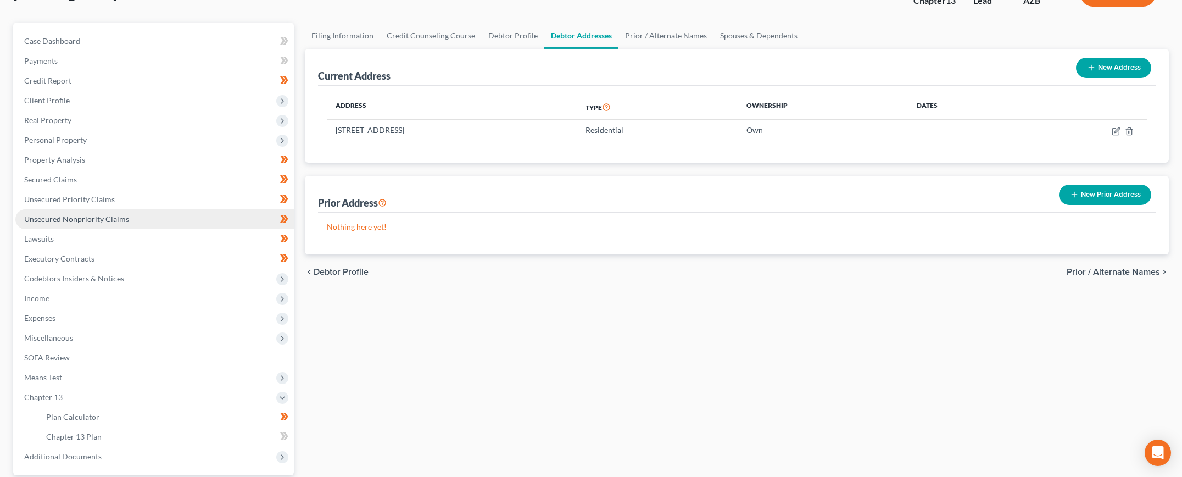
click at [80, 217] on span "Unsecured Nonpriority Claims" at bounding box center [76, 218] width 105 height 9
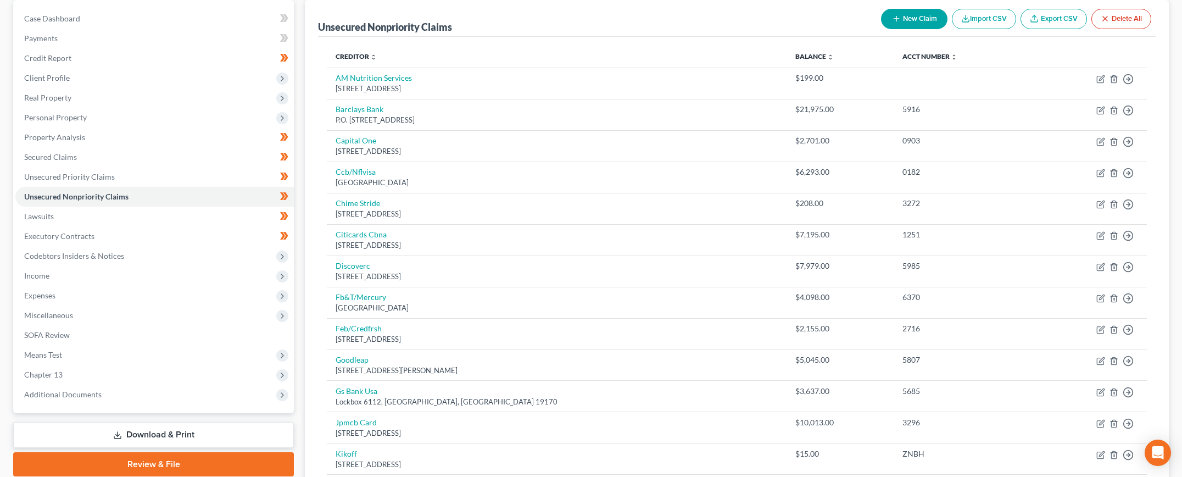
scroll to position [346, 0]
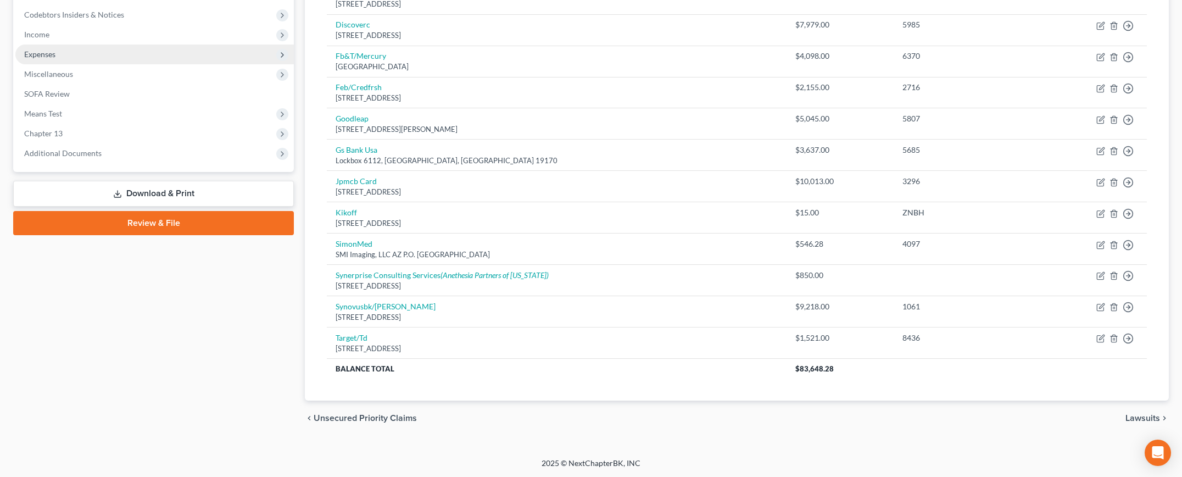
click at [60, 53] on span "Expenses" at bounding box center [154, 54] width 278 height 20
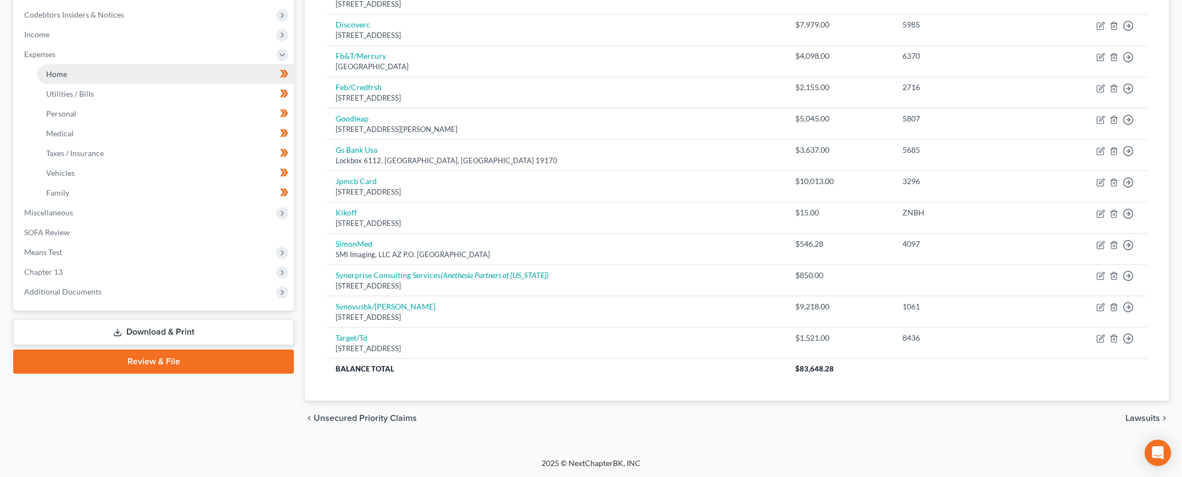
click at [86, 67] on link "Home" at bounding box center [165, 74] width 256 height 20
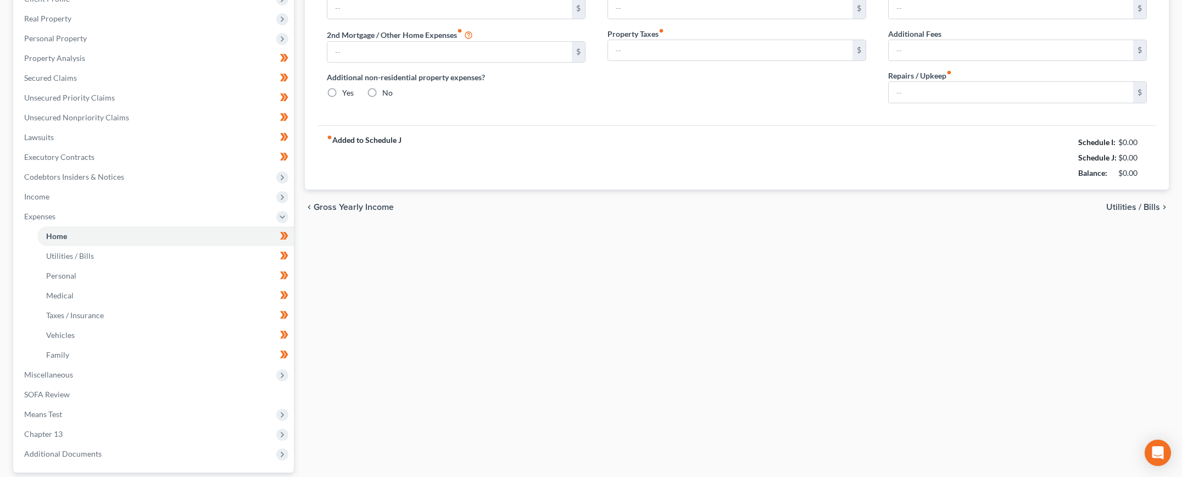
type input "0.00"
radio input "true"
type input "0.00"
type input "200.00"
type input "0.00"
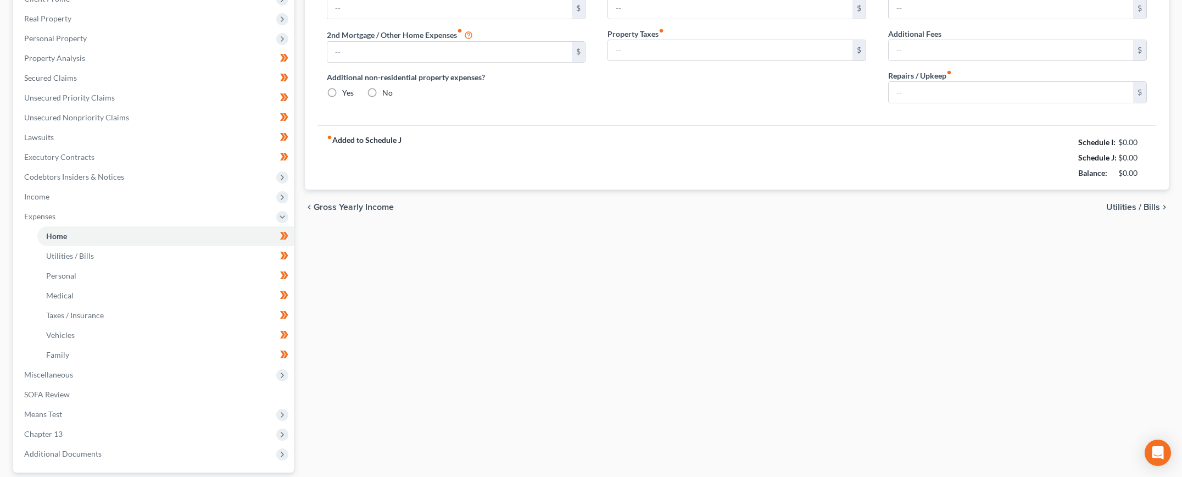
type input "100.00"
